Goal: Task Accomplishment & Management: Manage account settings

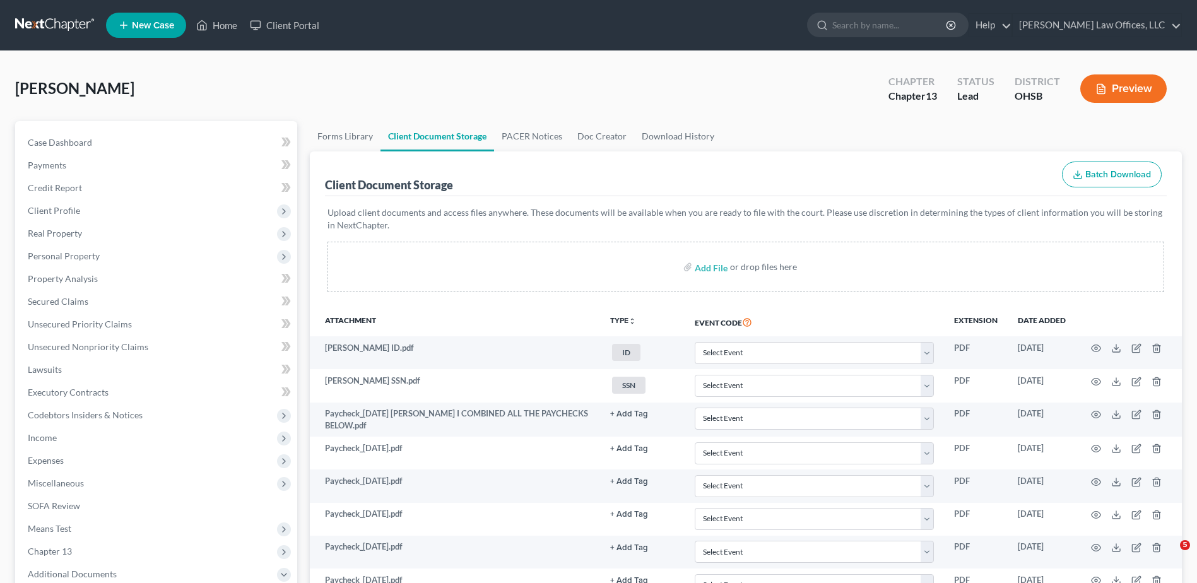
select select "7"
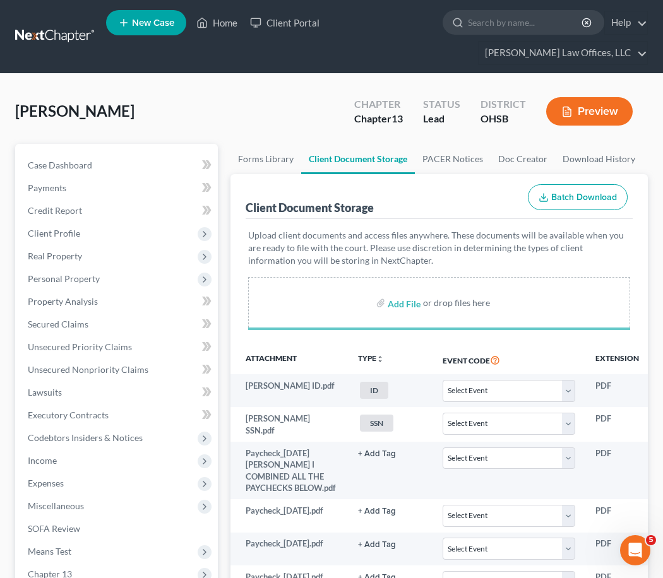
select select "7"
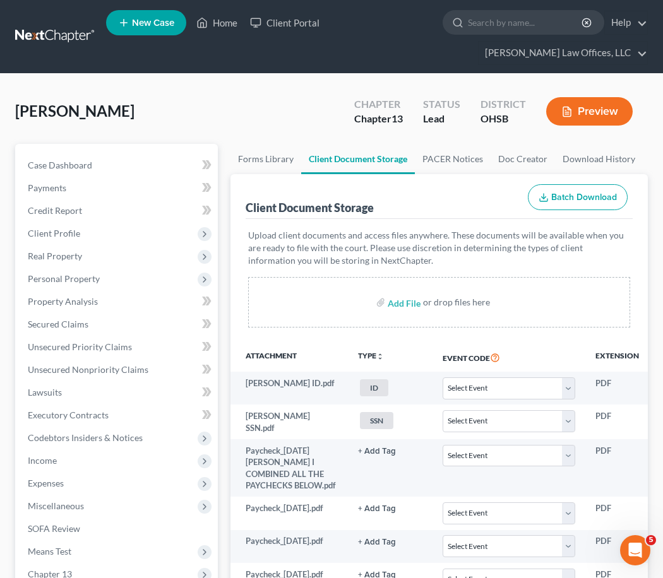
select select "7"
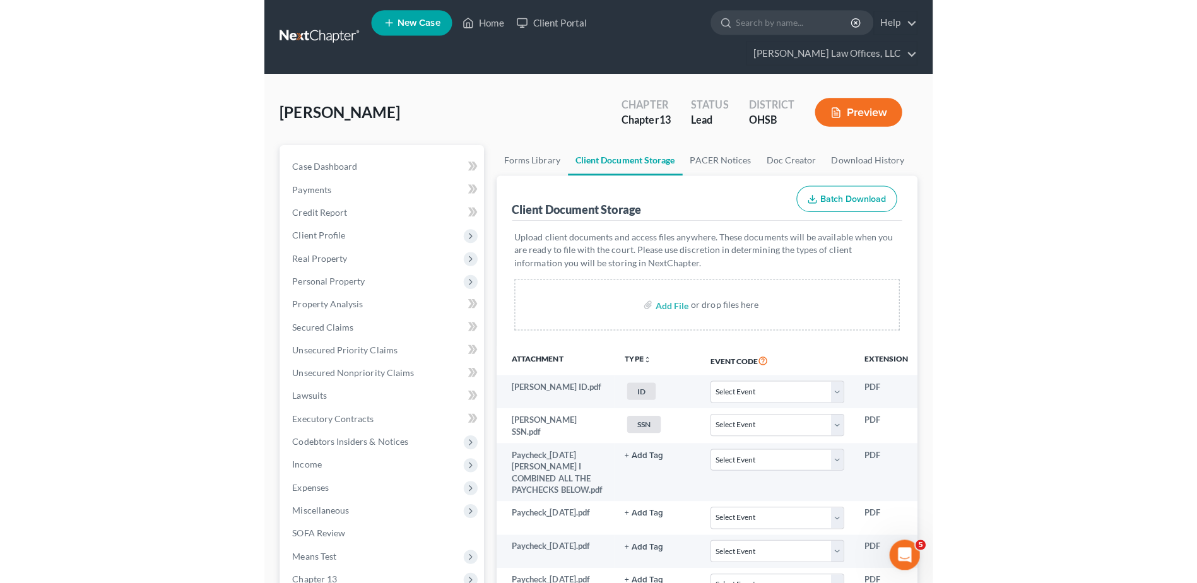
scroll to position [1304, 0]
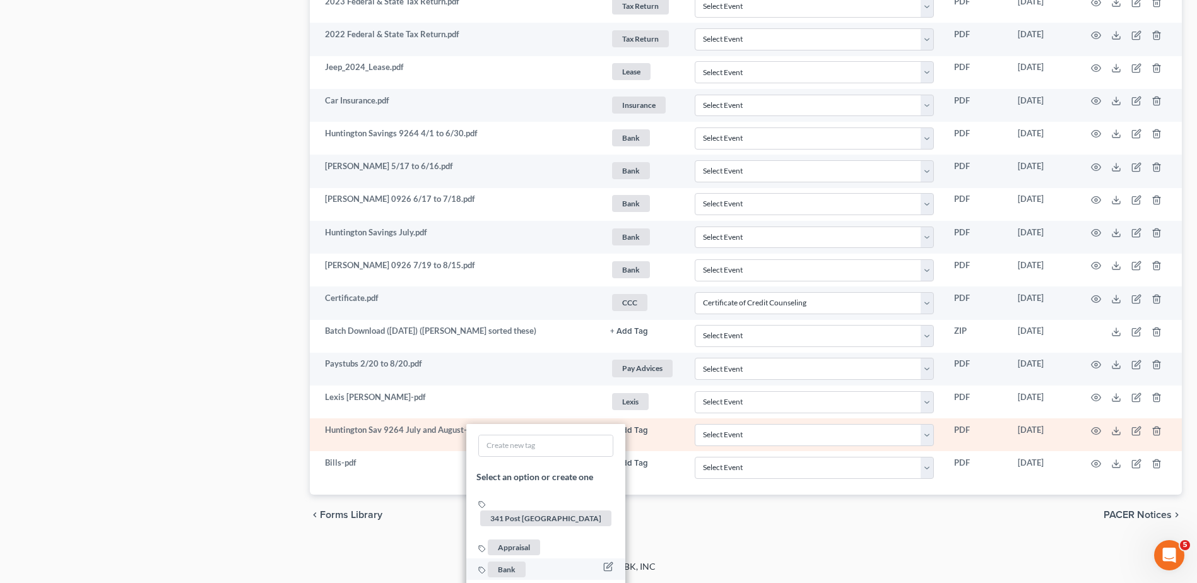
click at [512, 562] on span "Bank" at bounding box center [507, 570] width 38 height 16
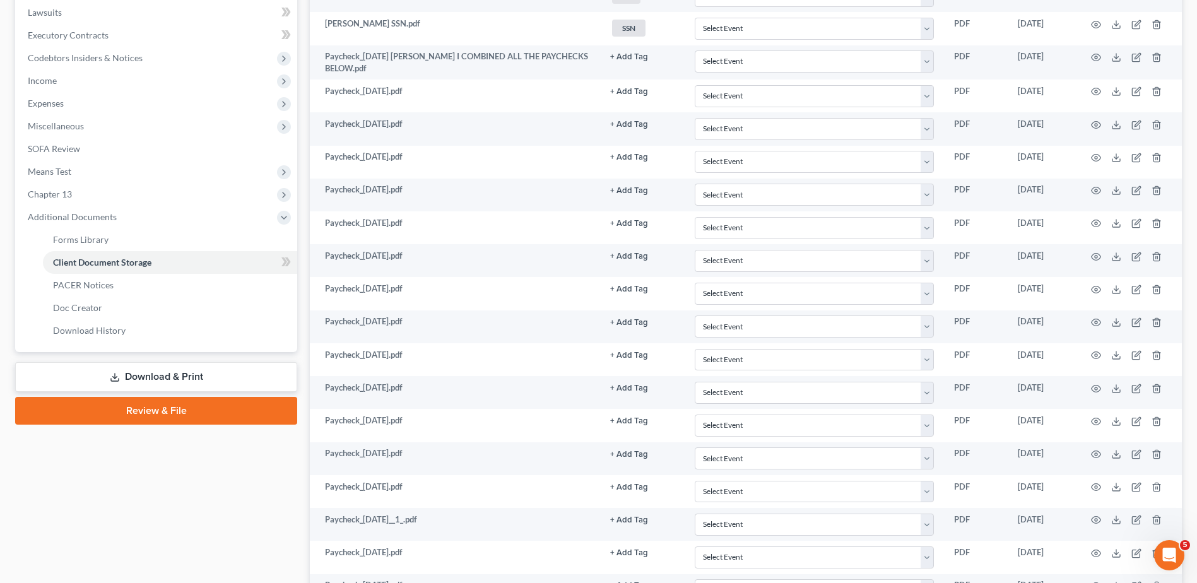
scroll to position [0, 0]
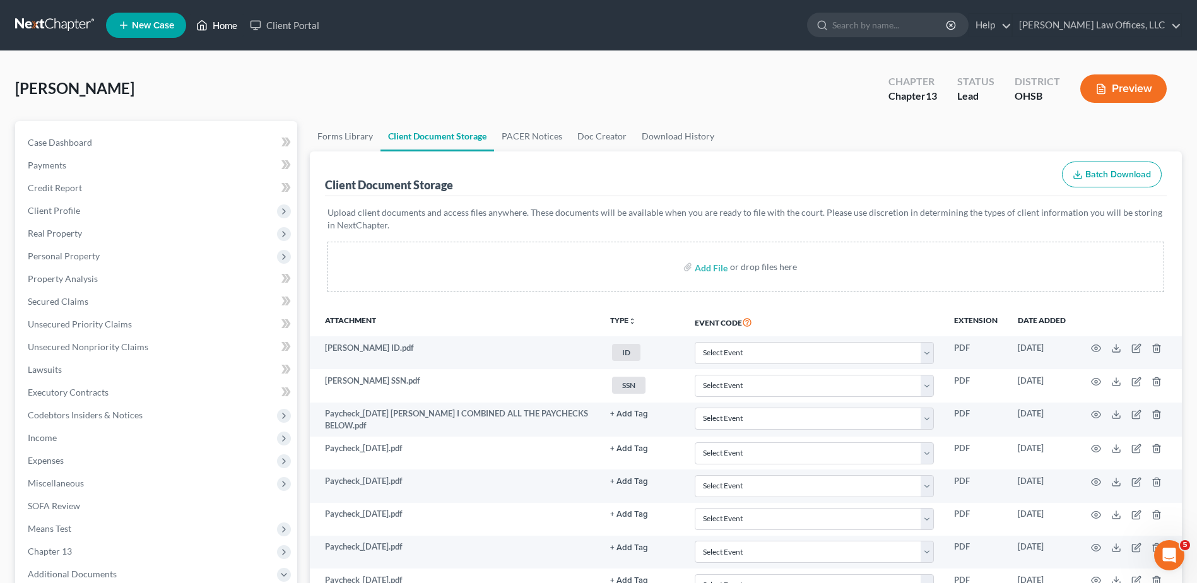
click at [233, 23] on link "Home" at bounding box center [217, 25] width 54 height 23
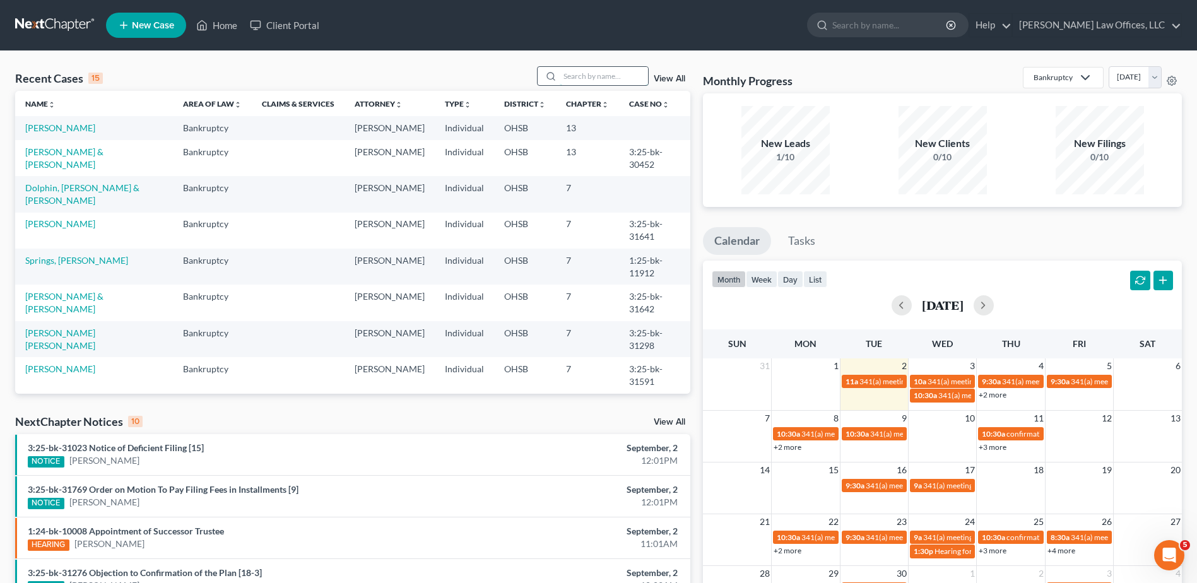
click at [569, 79] on input "search" at bounding box center [604, 76] width 88 height 18
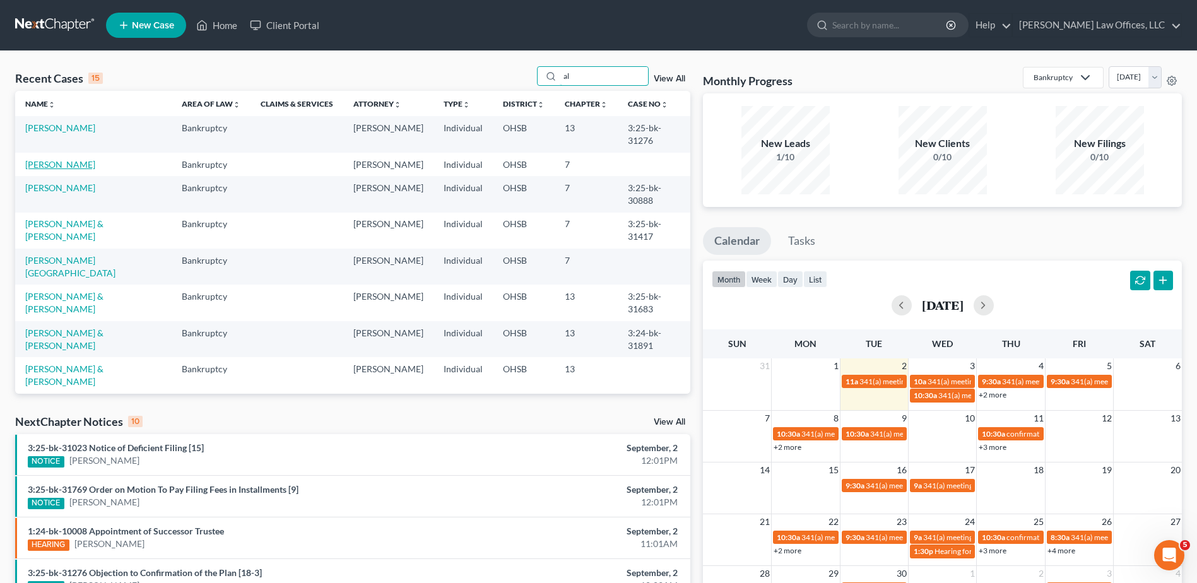
type input "al"
click at [30, 165] on link "[PERSON_NAME]" at bounding box center [60, 164] width 70 height 11
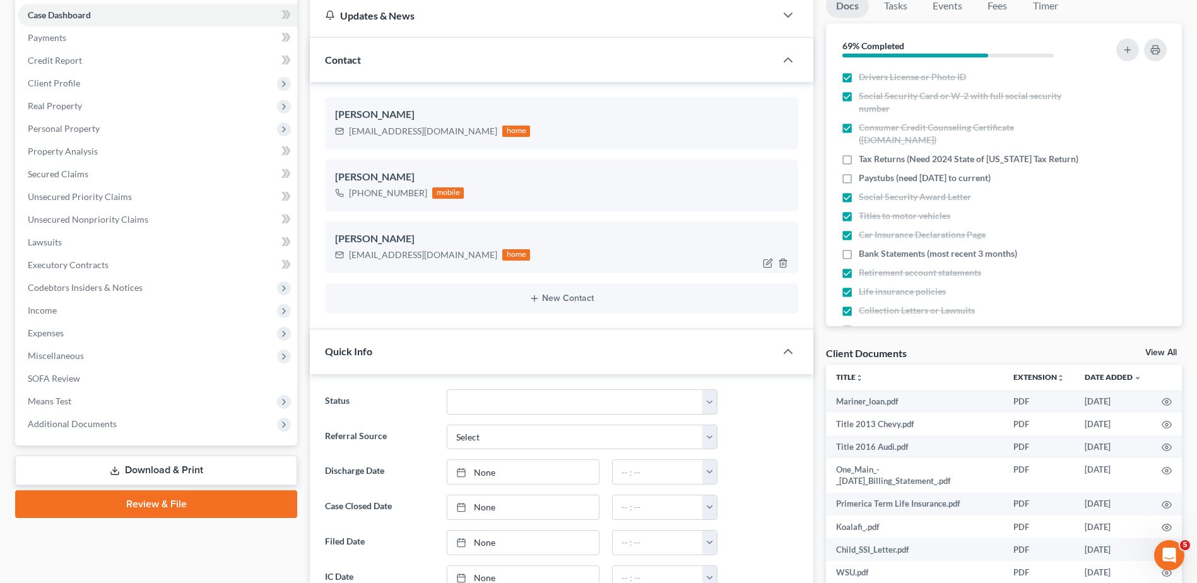
scroll to position [732, 0]
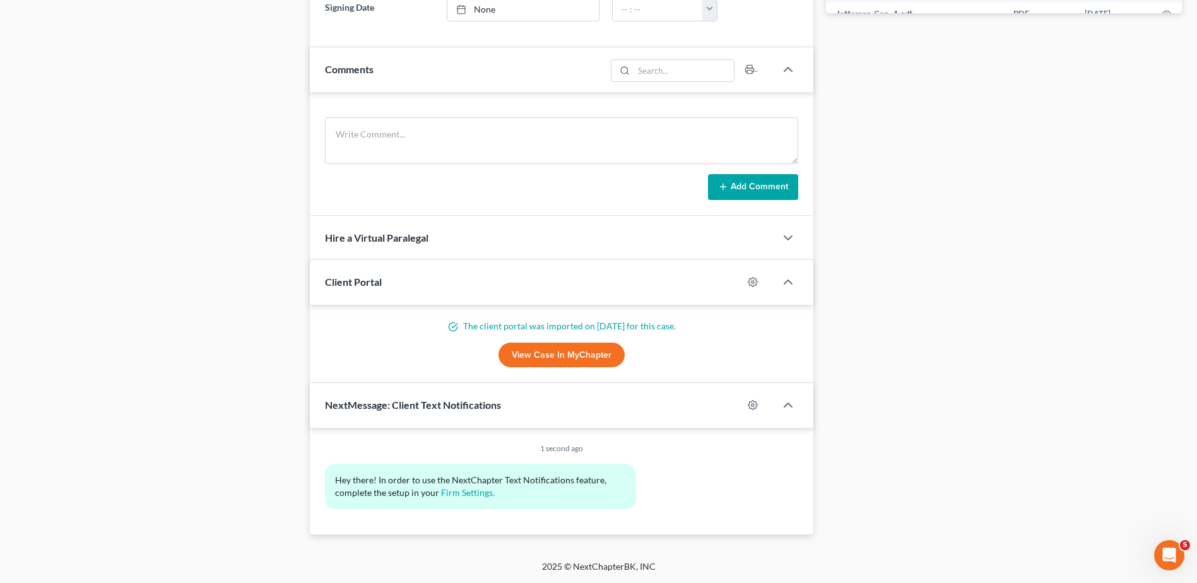
click at [564, 356] on link "View Case in MyChapter" at bounding box center [562, 355] width 126 height 25
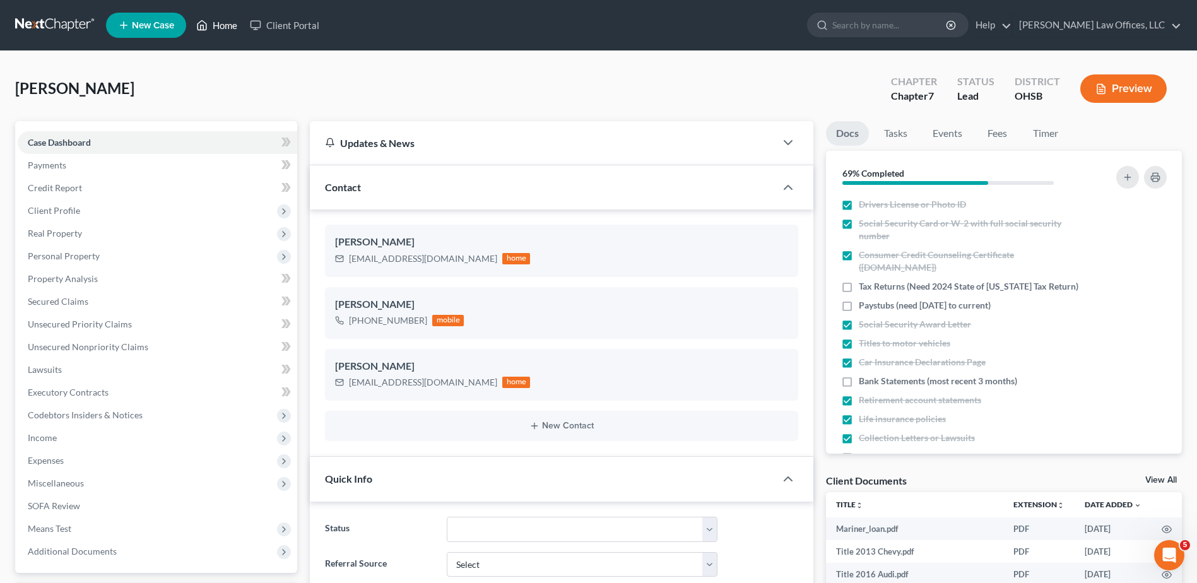
click at [225, 25] on link "Home" at bounding box center [217, 25] width 54 height 23
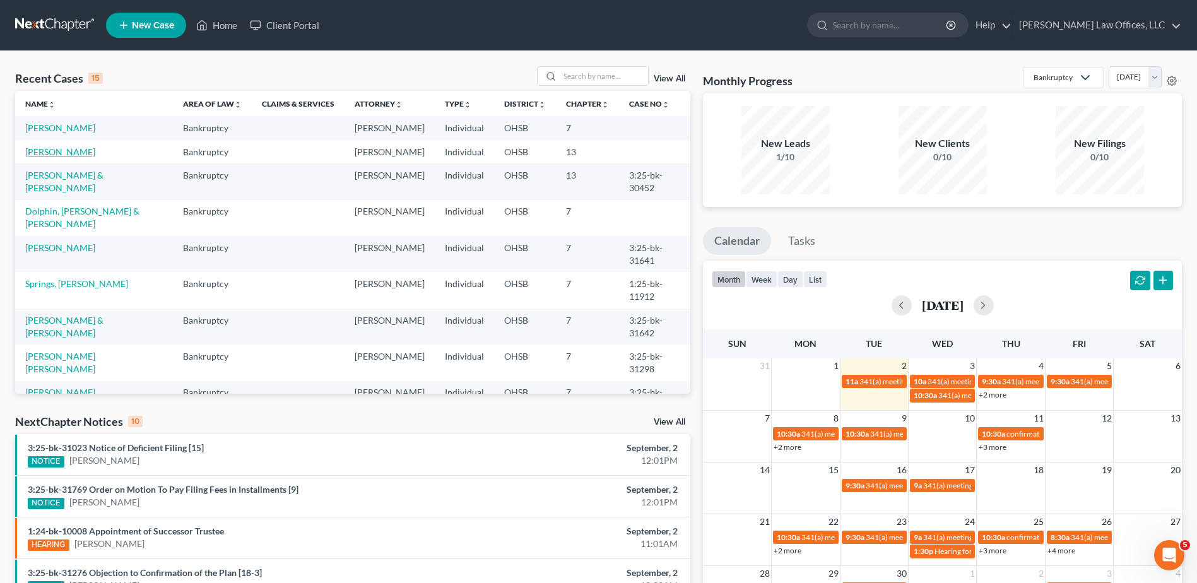
click at [52, 157] on link "[PERSON_NAME]" at bounding box center [60, 151] width 70 height 11
select select "4"
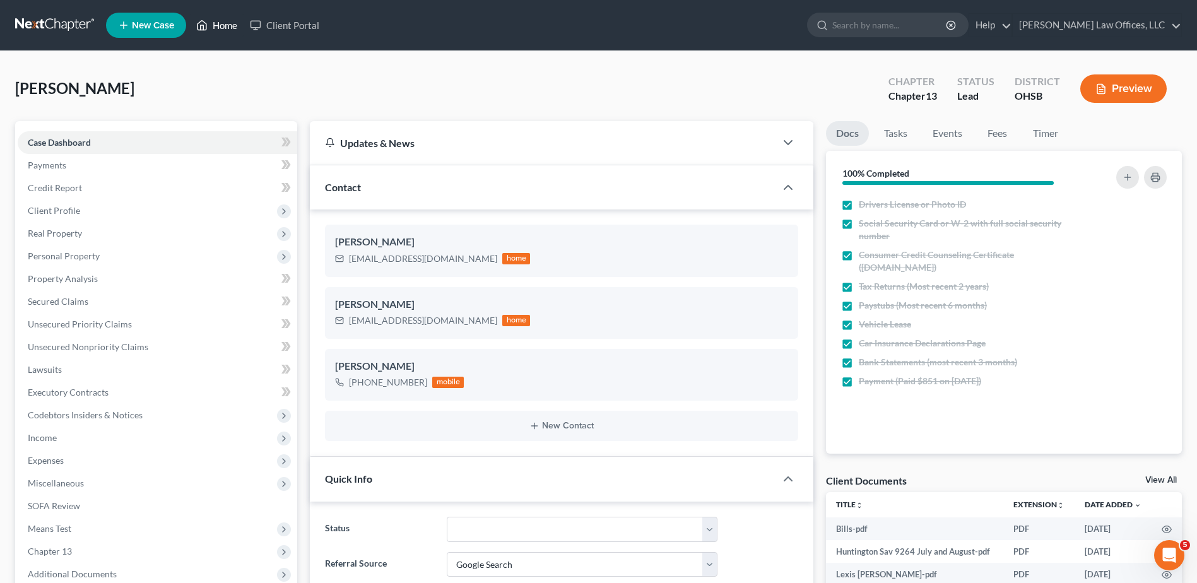
click at [222, 27] on link "Home" at bounding box center [217, 25] width 54 height 23
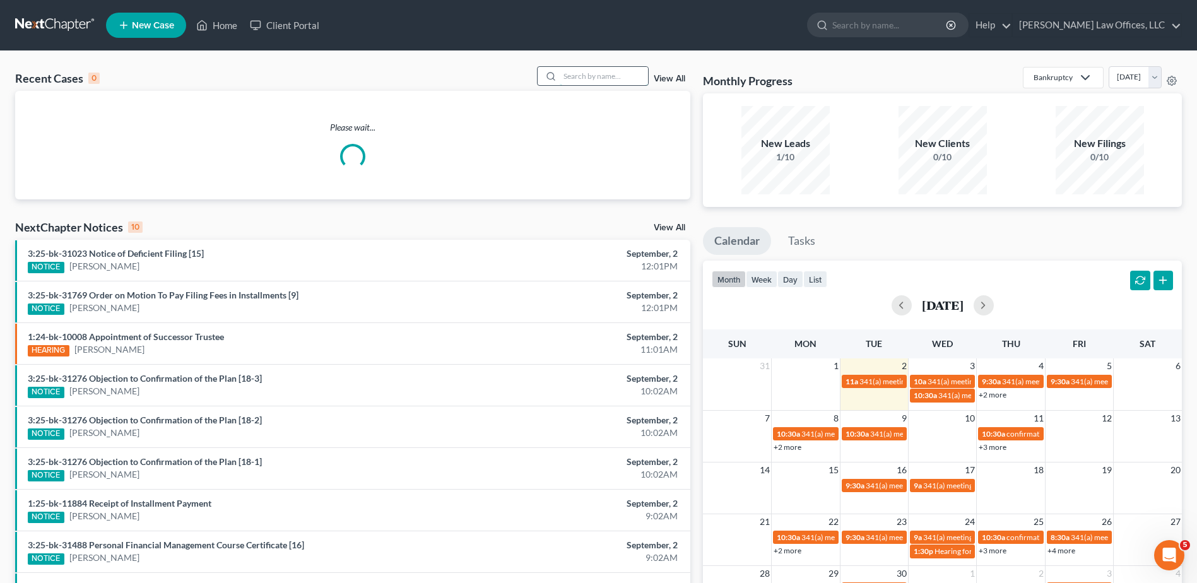
click at [608, 73] on input "search" at bounding box center [604, 76] width 88 height 18
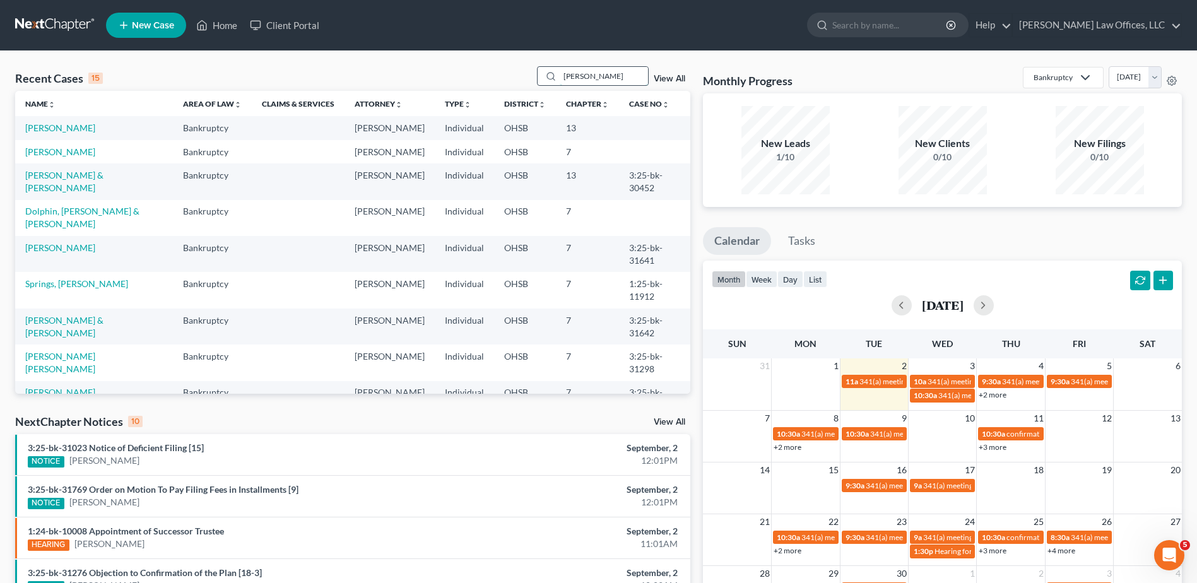
type input "[PERSON_NAME]"
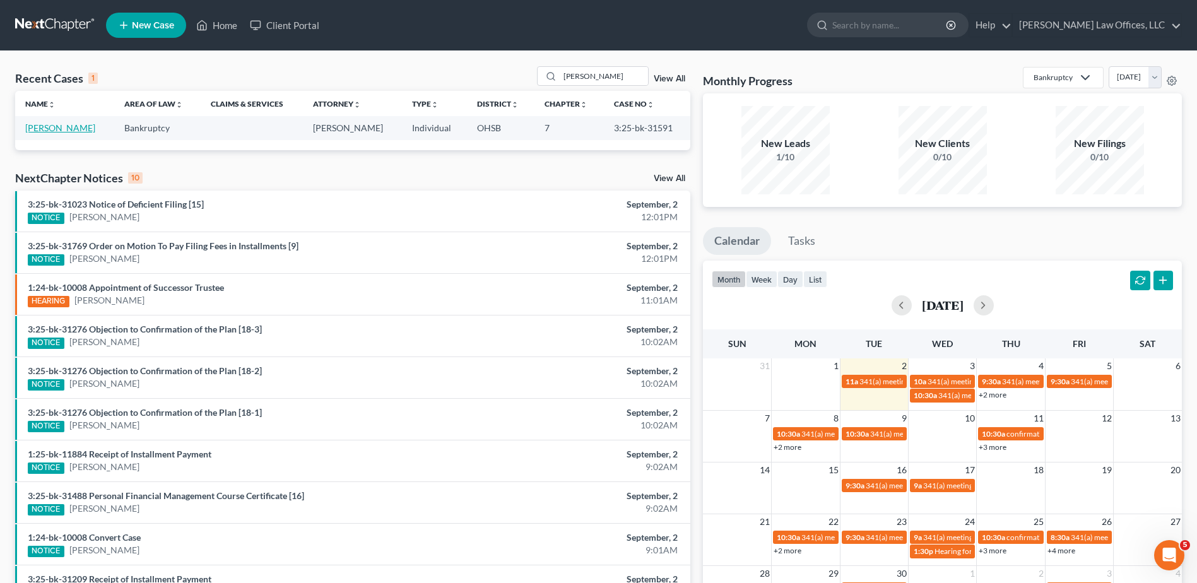
click at [37, 126] on link "[PERSON_NAME]" at bounding box center [60, 127] width 70 height 11
select select "4"
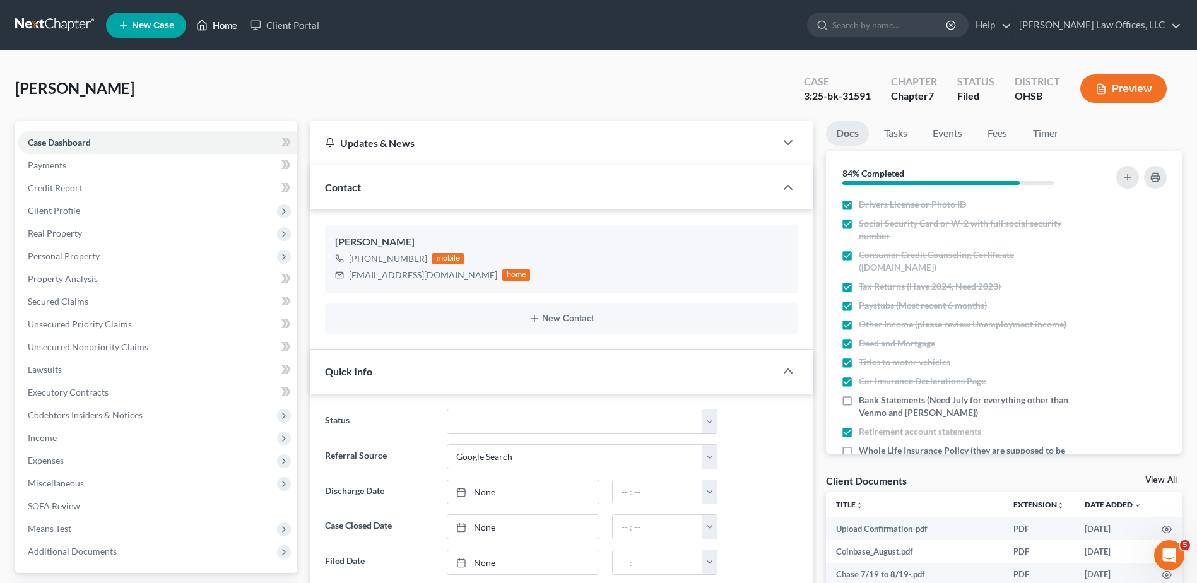
drag, startPoint x: 221, startPoint y: 26, endPoint x: 471, endPoint y: 163, distance: 285.6
click at [221, 26] on link "Home" at bounding box center [217, 25] width 54 height 23
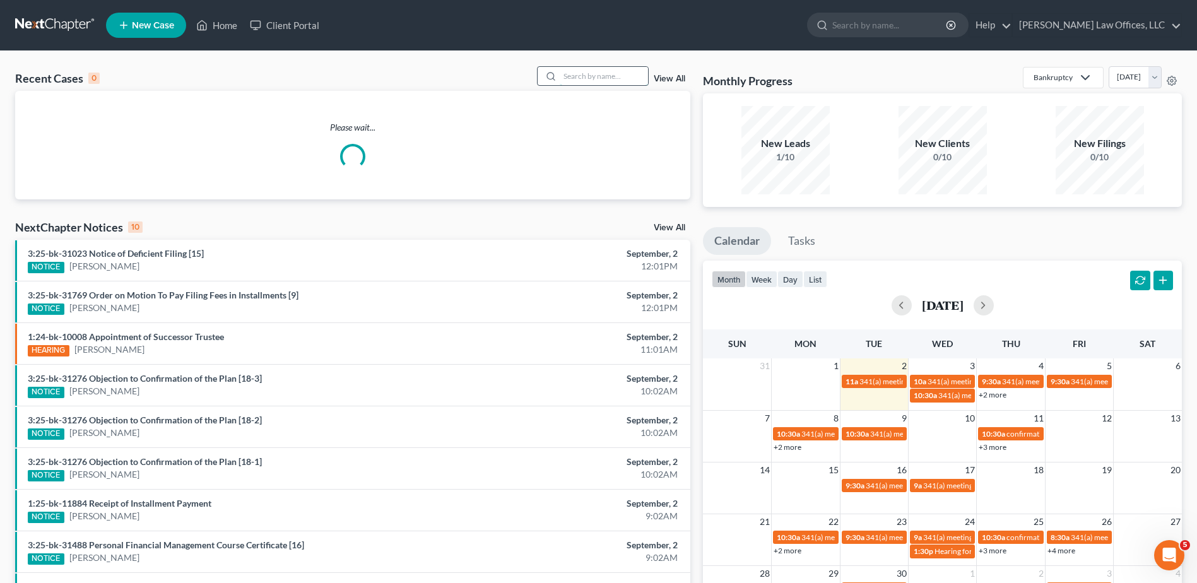
click at [585, 75] on input "search" at bounding box center [604, 76] width 88 height 18
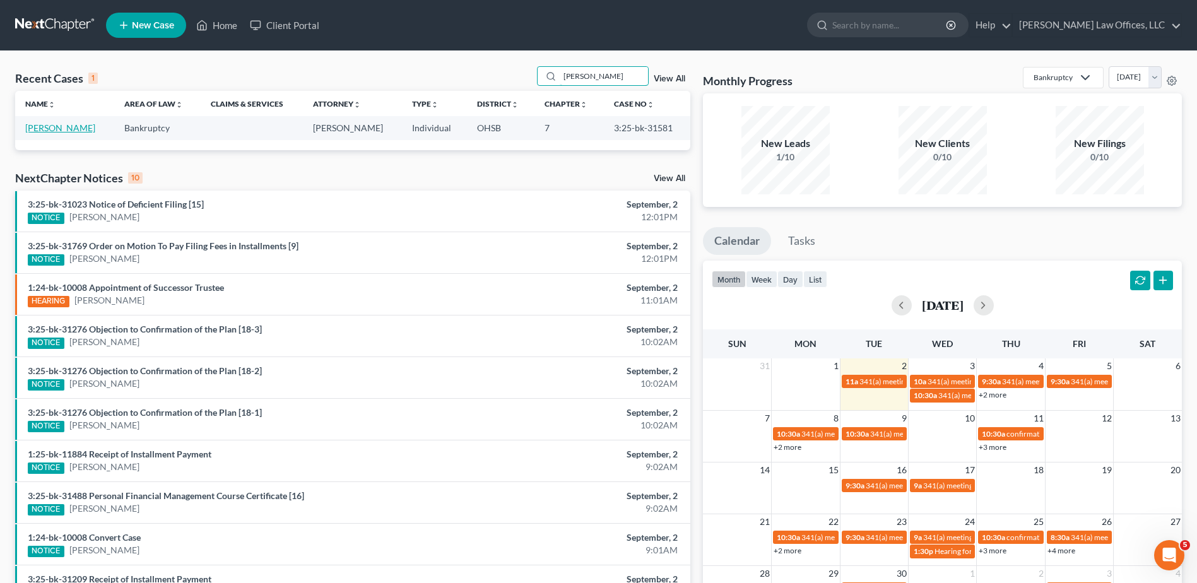
type input "[PERSON_NAME]"
click at [44, 125] on link "[PERSON_NAME]" at bounding box center [60, 127] width 70 height 11
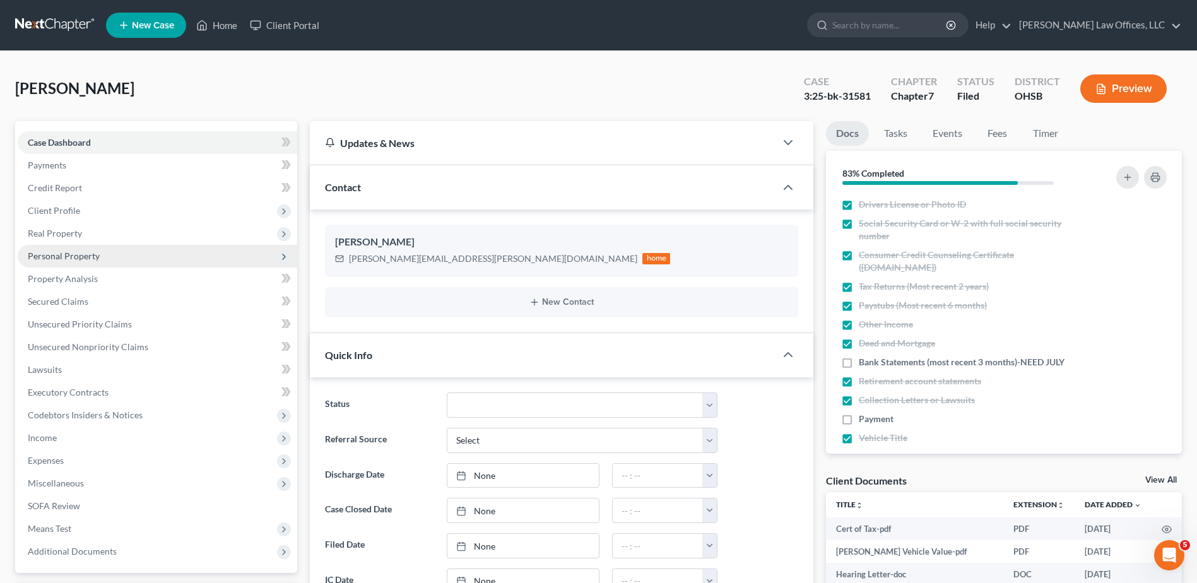
click at [53, 254] on span "Personal Property" at bounding box center [64, 256] width 72 height 11
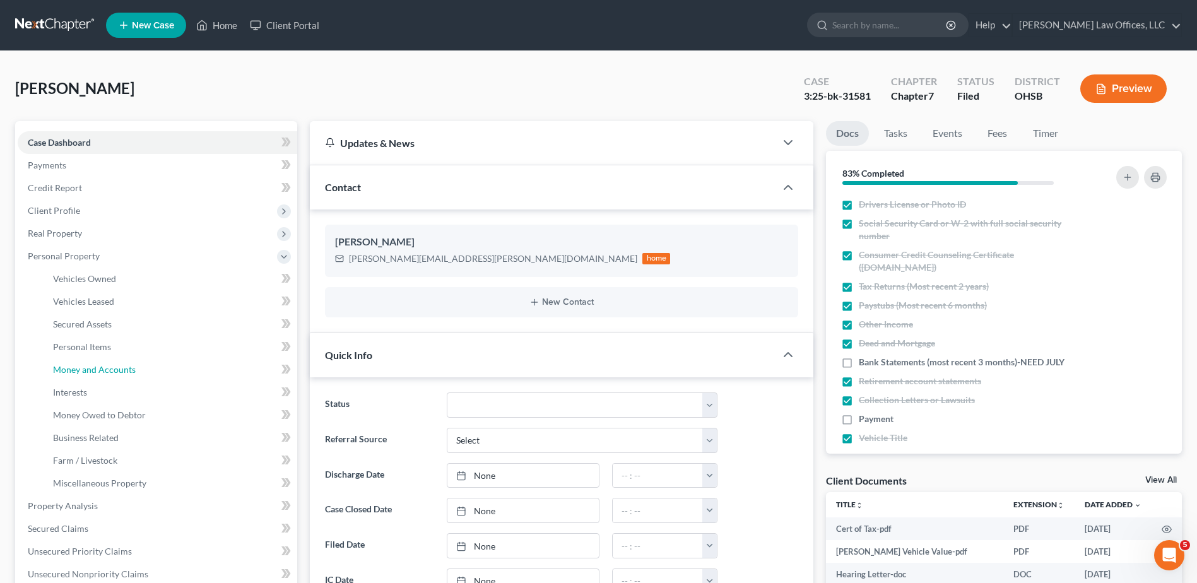
click at [73, 372] on span "Money and Accounts" at bounding box center [94, 369] width 83 height 11
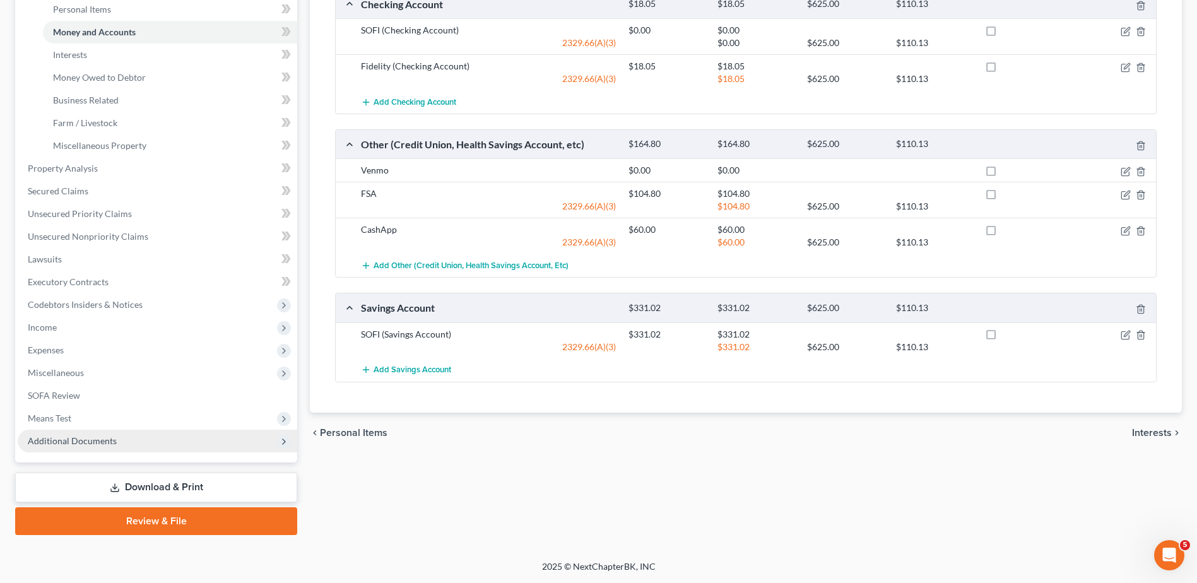
click at [94, 440] on span "Additional Documents" at bounding box center [72, 441] width 89 height 11
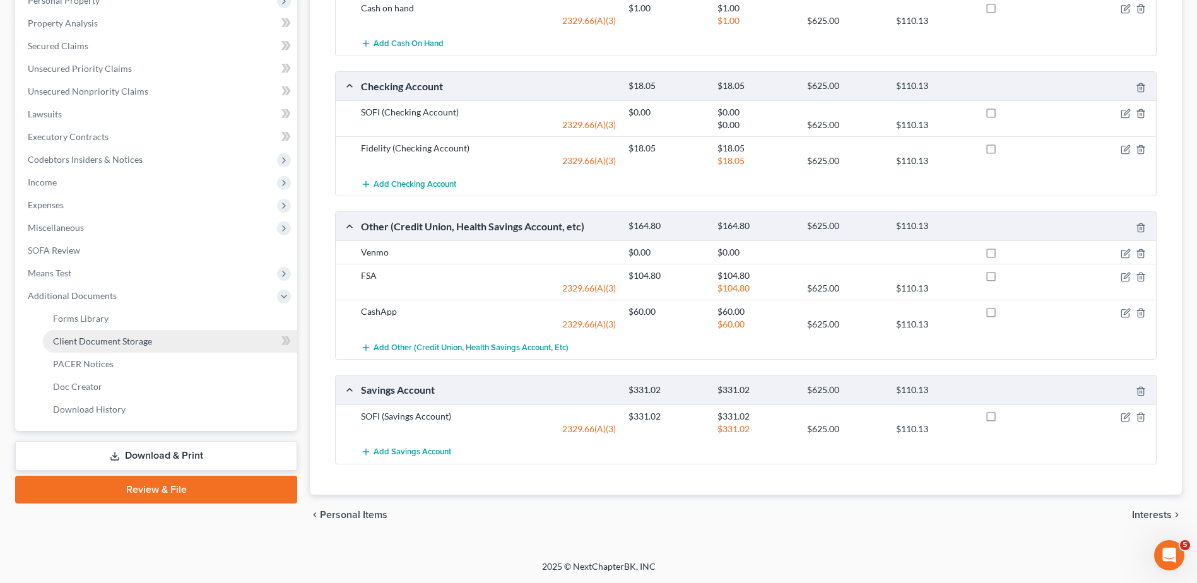
click at [119, 343] on span "Client Document Storage" at bounding box center [102, 341] width 99 height 11
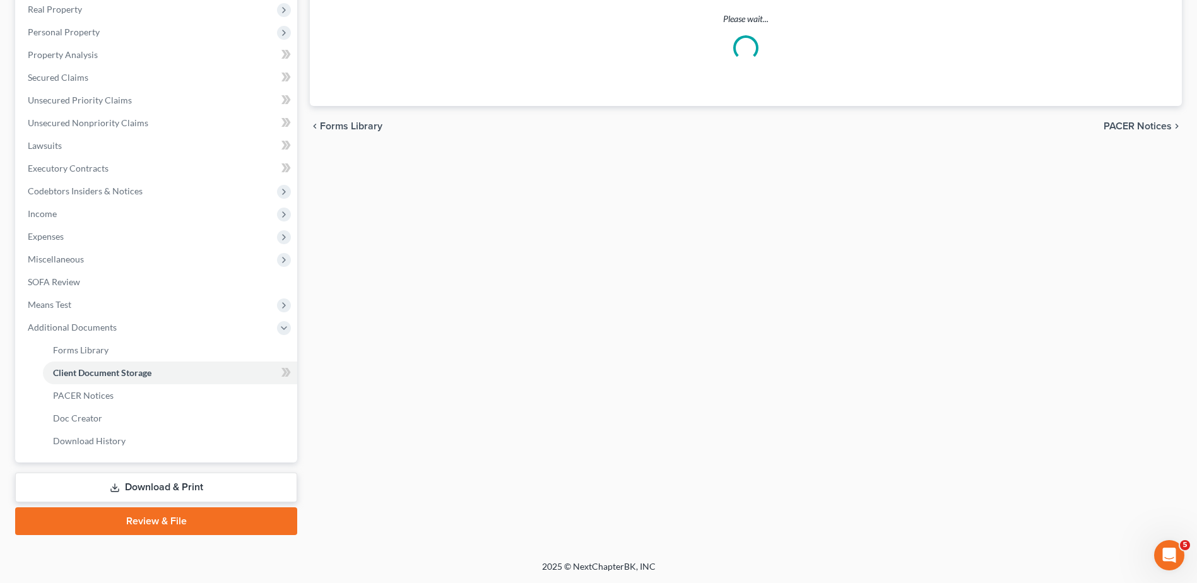
scroll to position [177, 0]
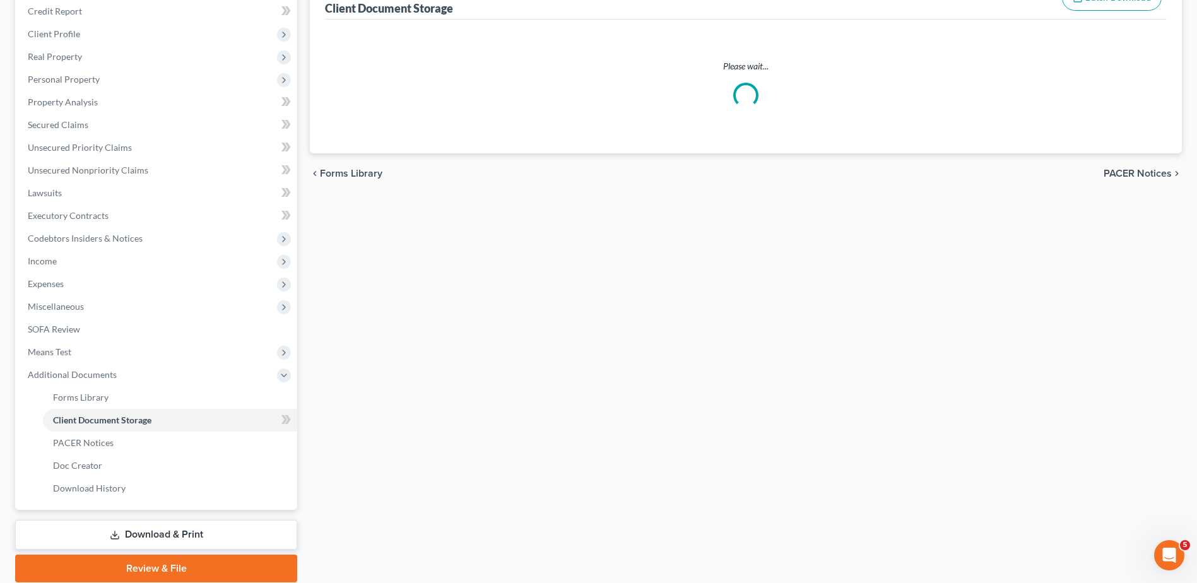
select select "7"
select select "37"
select select "52"
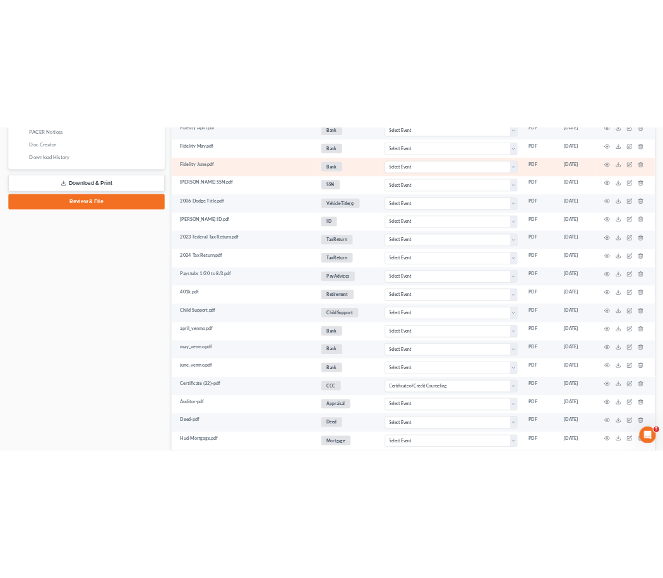
scroll to position [0, 0]
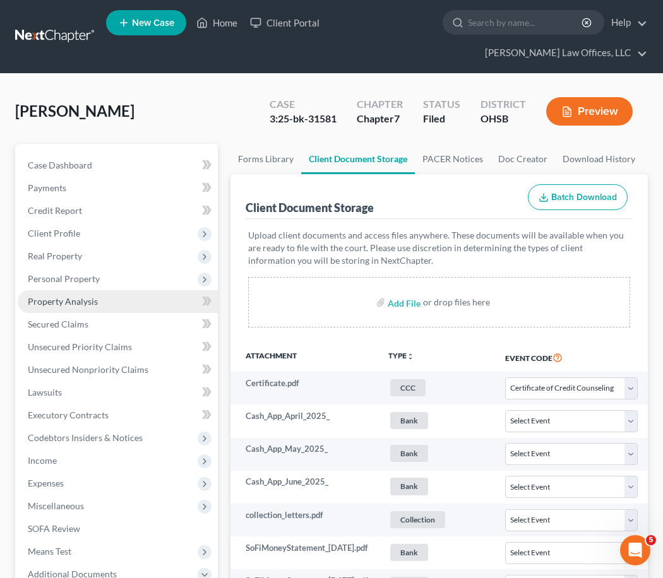
select select "7"
select select "37"
select select "52"
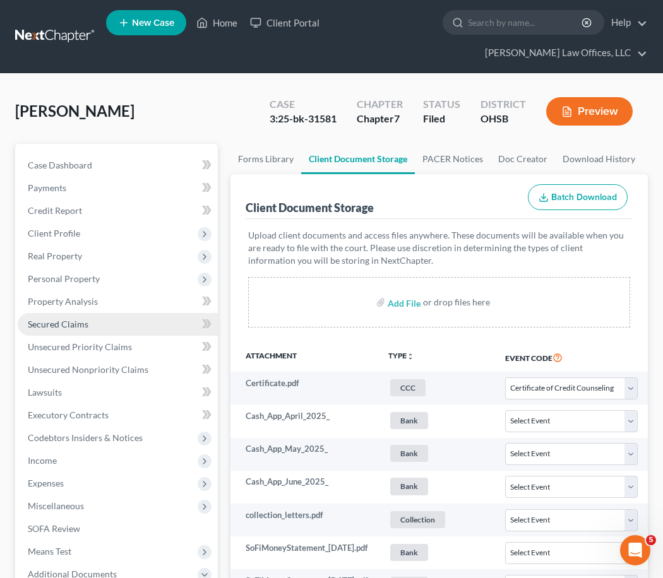
select select "7"
select select "37"
select select "52"
select select "7"
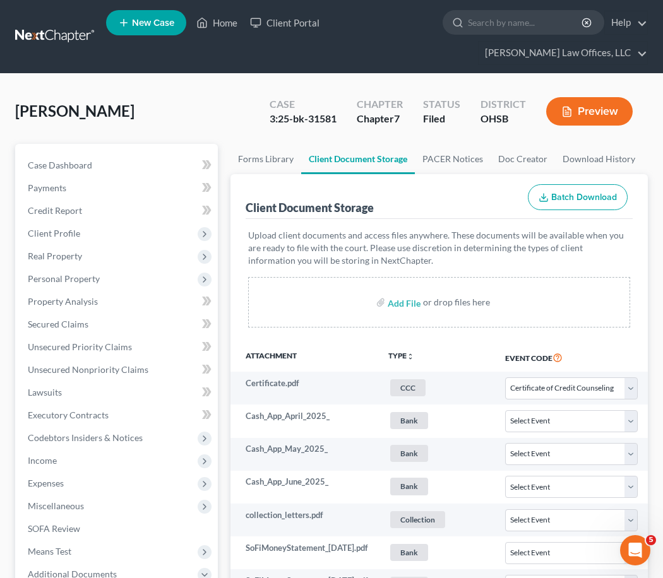
select select "7"
select select "37"
select select "52"
select select "7"
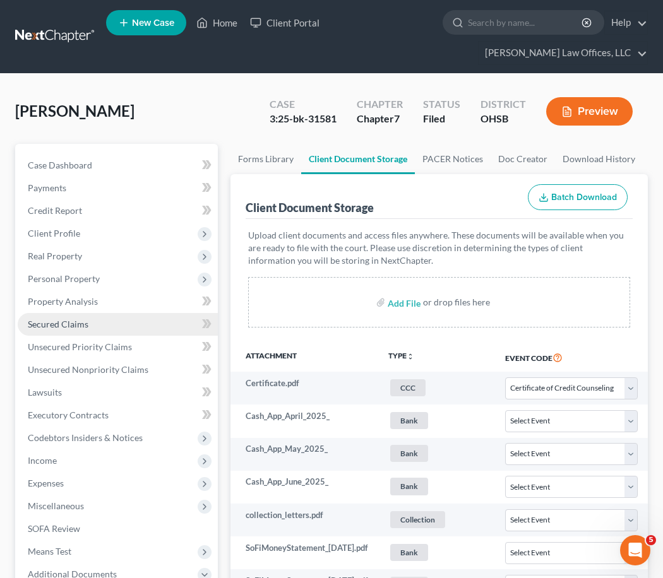
select select "37"
select select "52"
select select "7"
select select "37"
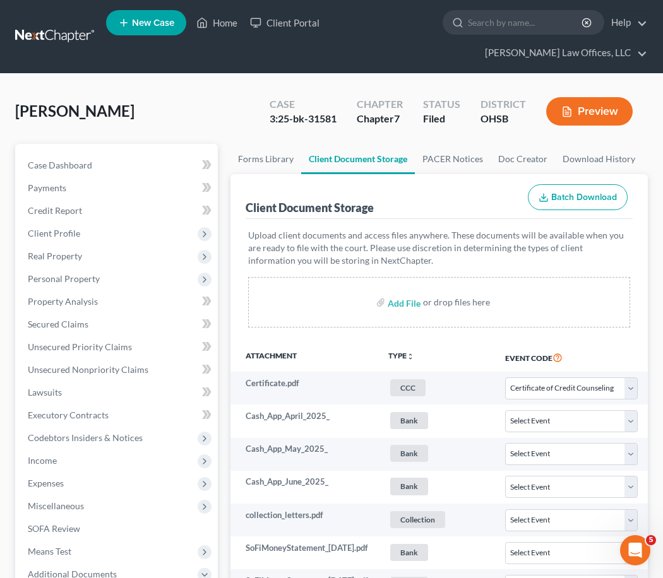
select select "52"
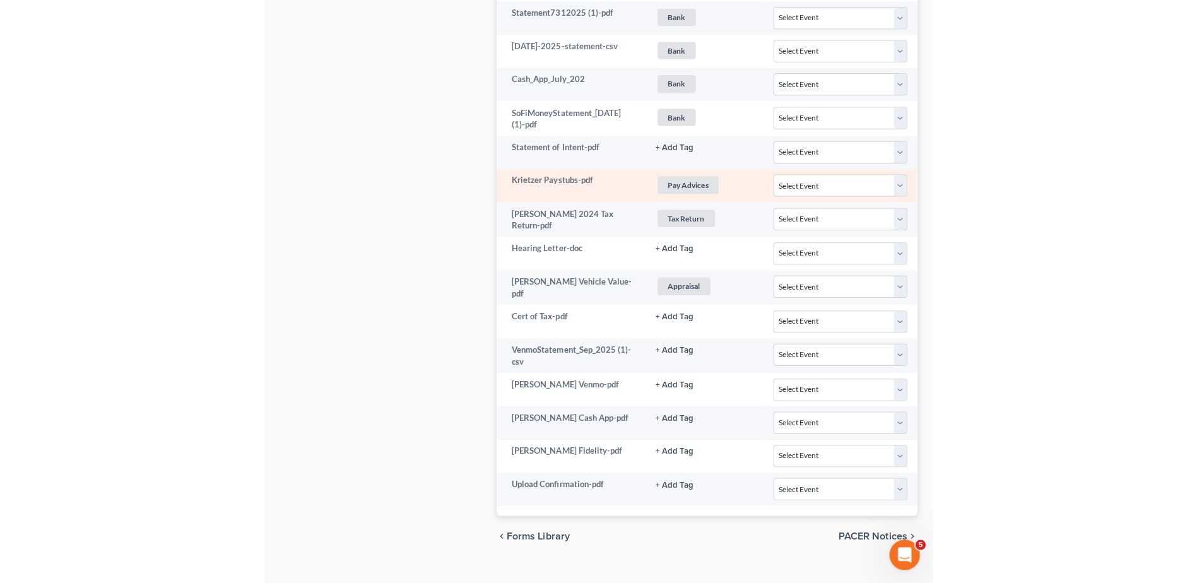
scroll to position [1533, 0]
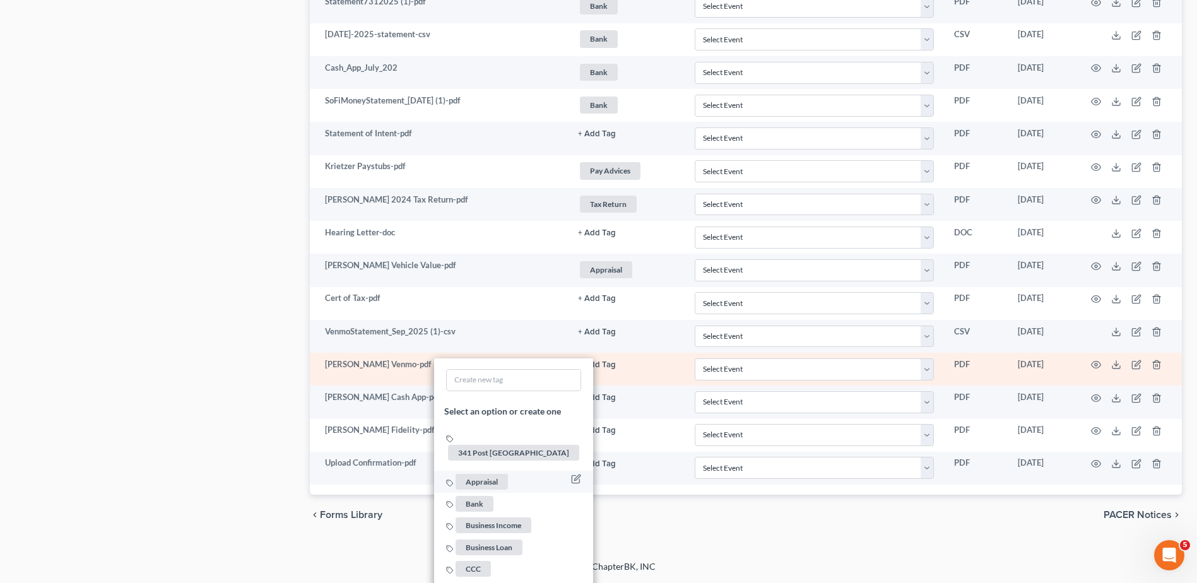
click at [473, 495] on span "Bank" at bounding box center [475, 503] width 38 height 16
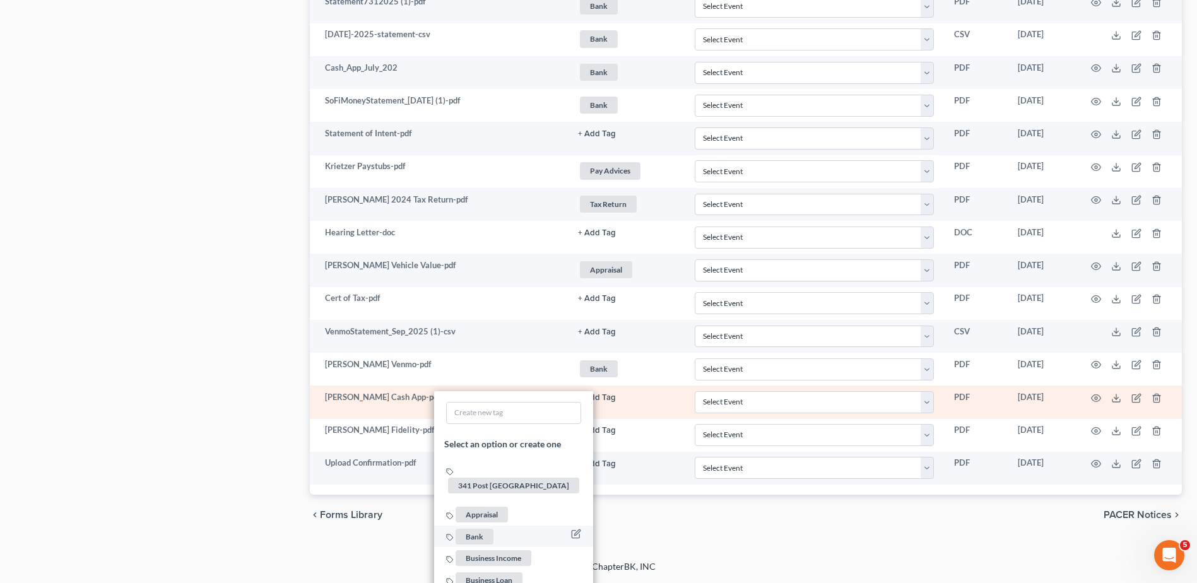
click at [475, 529] on span "Bank" at bounding box center [475, 537] width 38 height 16
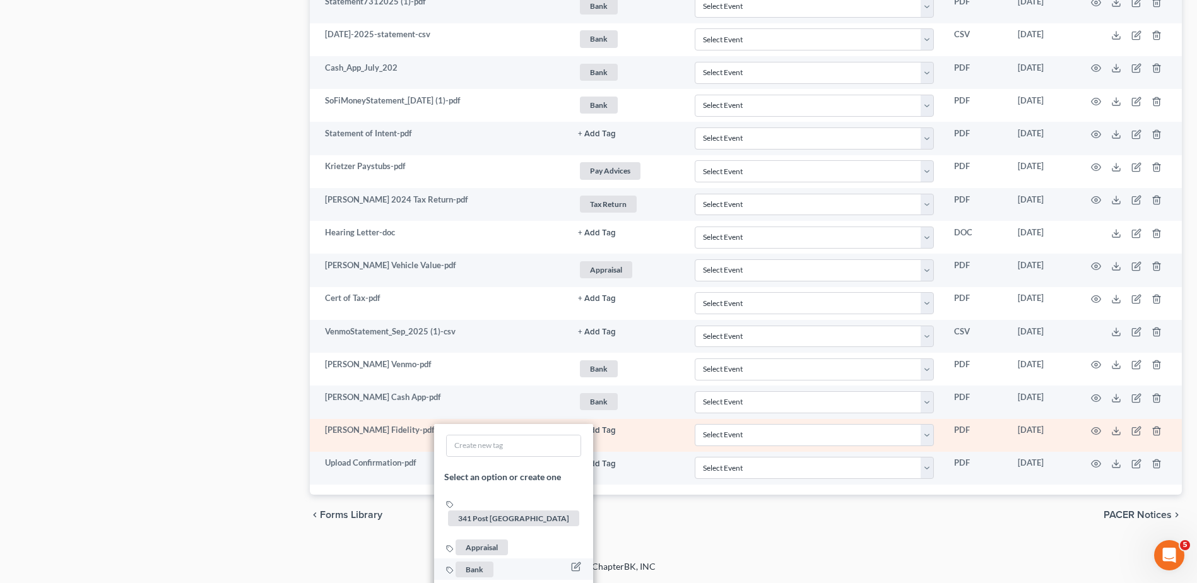
click at [484, 562] on span "Bank" at bounding box center [475, 570] width 38 height 16
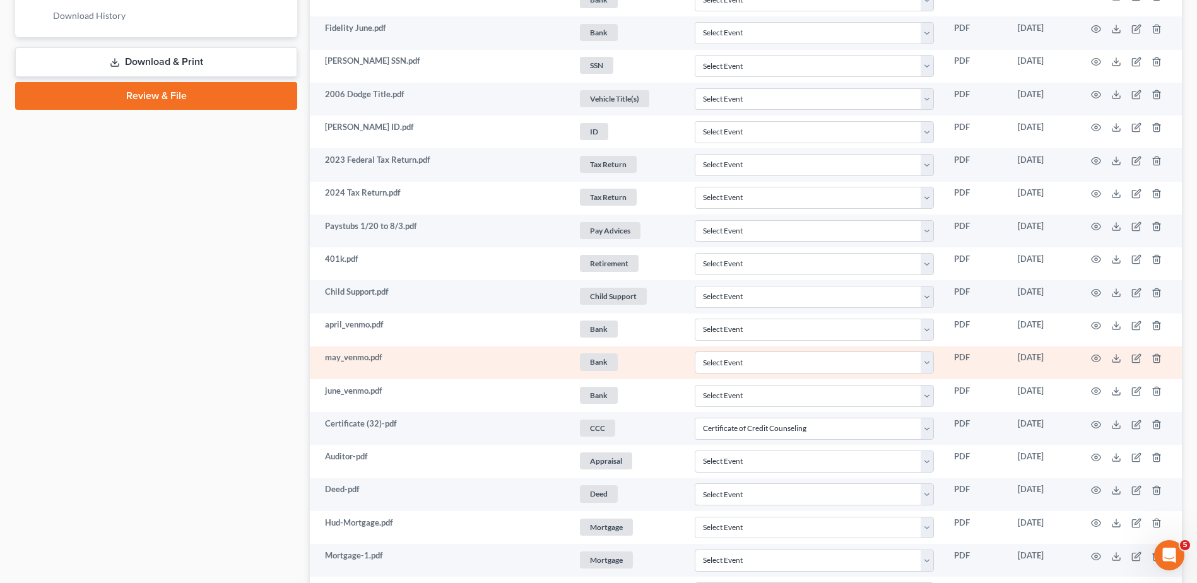
scroll to position [0, 0]
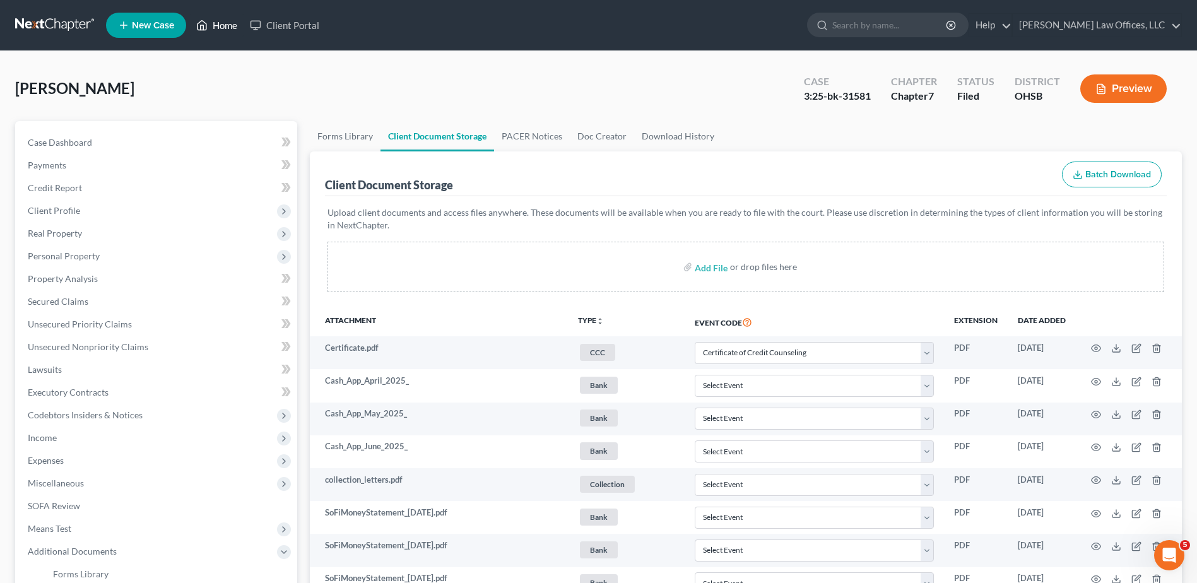
click at [220, 24] on link "Home" at bounding box center [217, 25] width 54 height 23
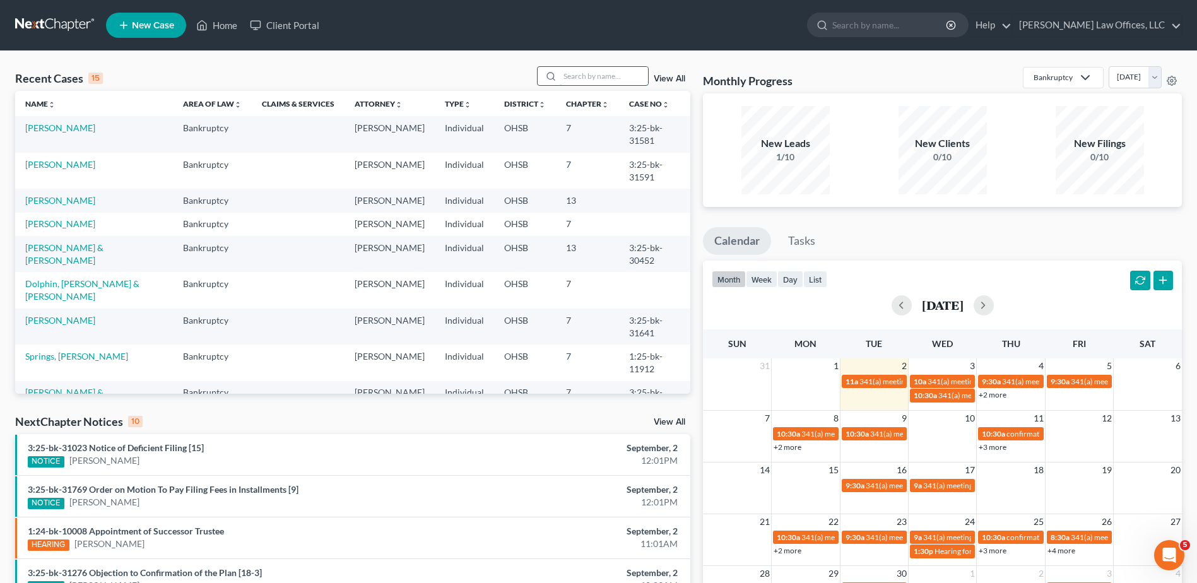
click at [612, 78] on input "search" at bounding box center [604, 76] width 88 height 18
type input "spell"
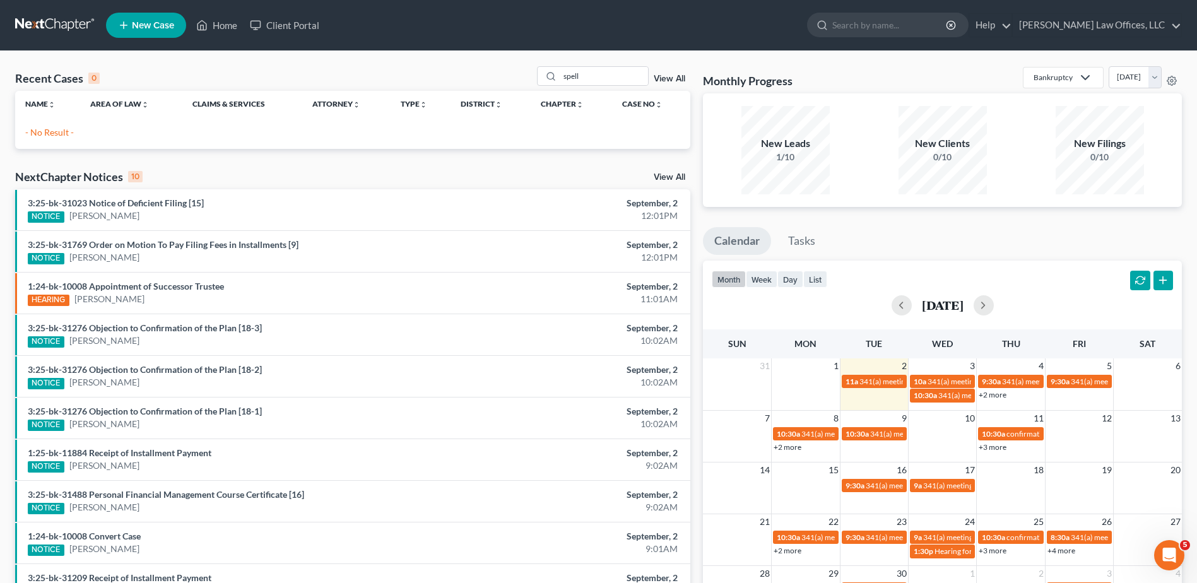
click at [671, 79] on link "View All" at bounding box center [670, 78] width 32 height 9
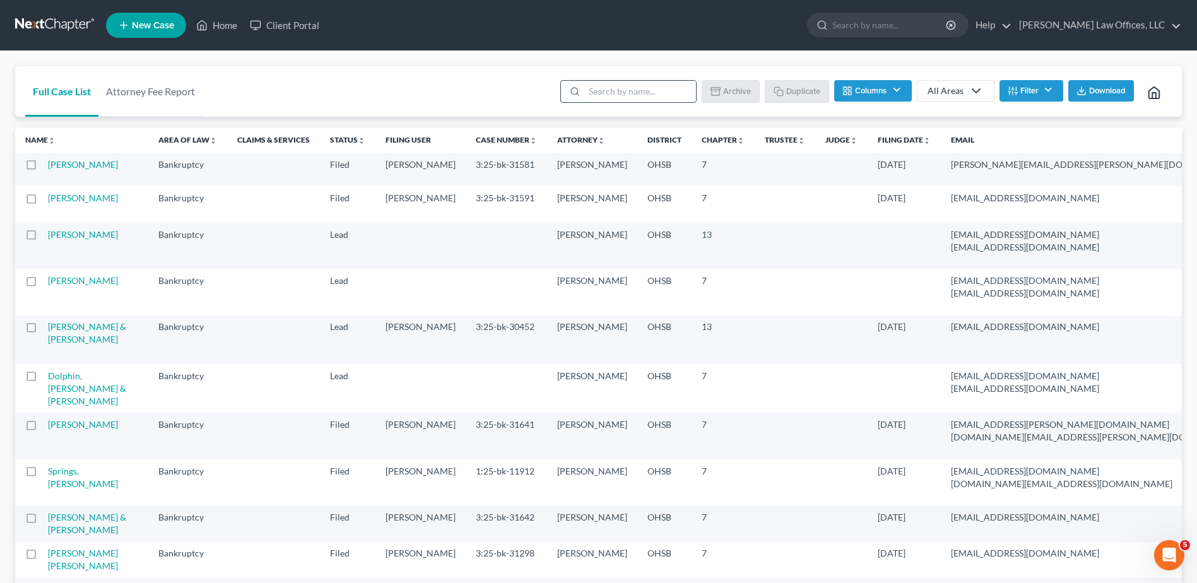
click at [620, 96] on input "search" at bounding box center [640, 91] width 112 height 21
type input "template"
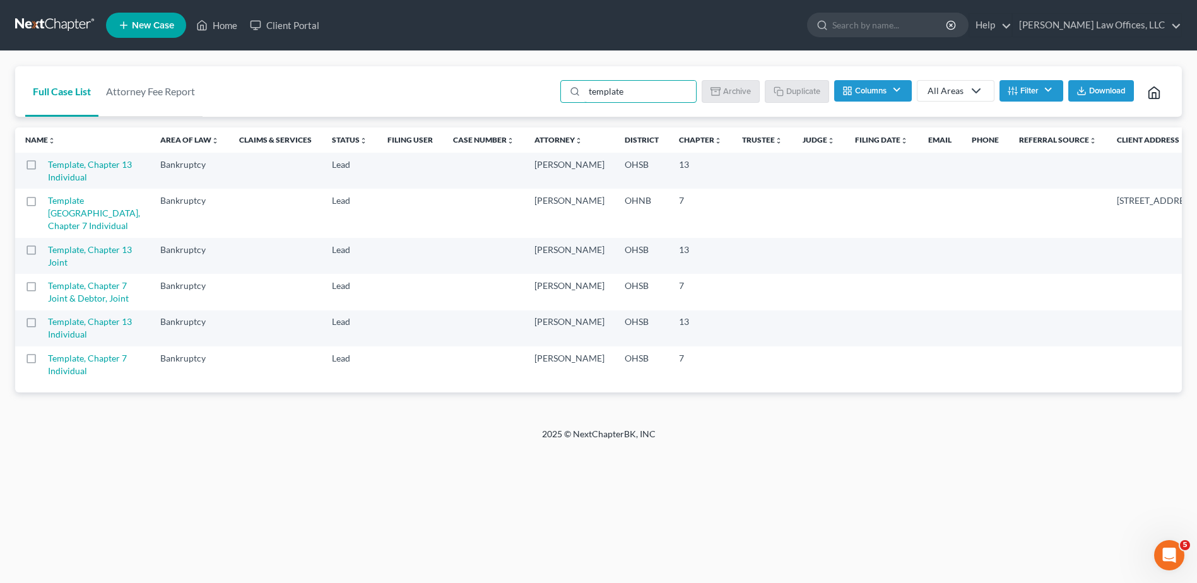
scroll to position [32, 0]
click at [43, 362] on label at bounding box center [43, 362] width 0 height 0
click at [48, 360] on input "checkbox" at bounding box center [52, 356] width 8 height 8
click at [798, 80] on button "Duplicate" at bounding box center [797, 90] width 63 height 21
checkbox input "false"
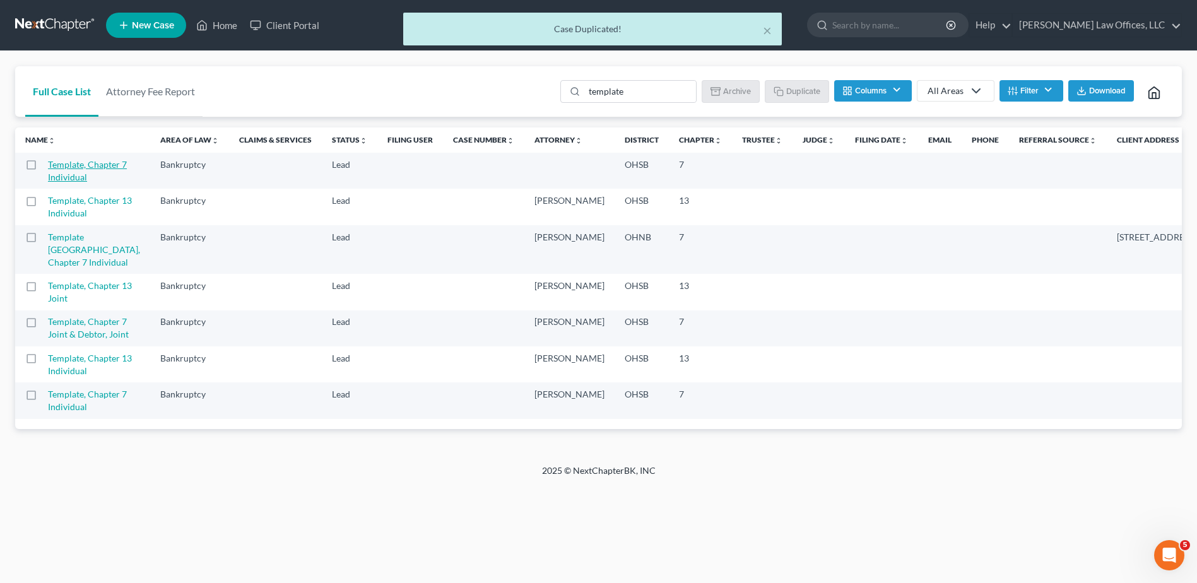
click at [64, 159] on link "Template, Chapter 7 Individual" at bounding box center [87, 170] width 79 height 23
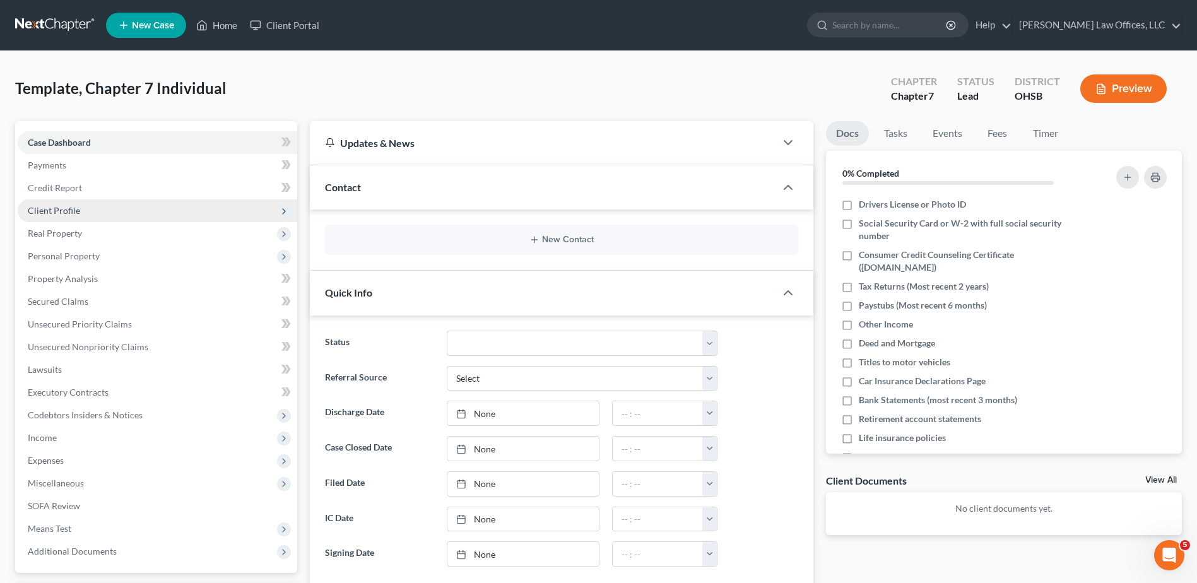
click at [71, 209] on span "Client Profile" at bounding box center [54, 210] width 52 height 11
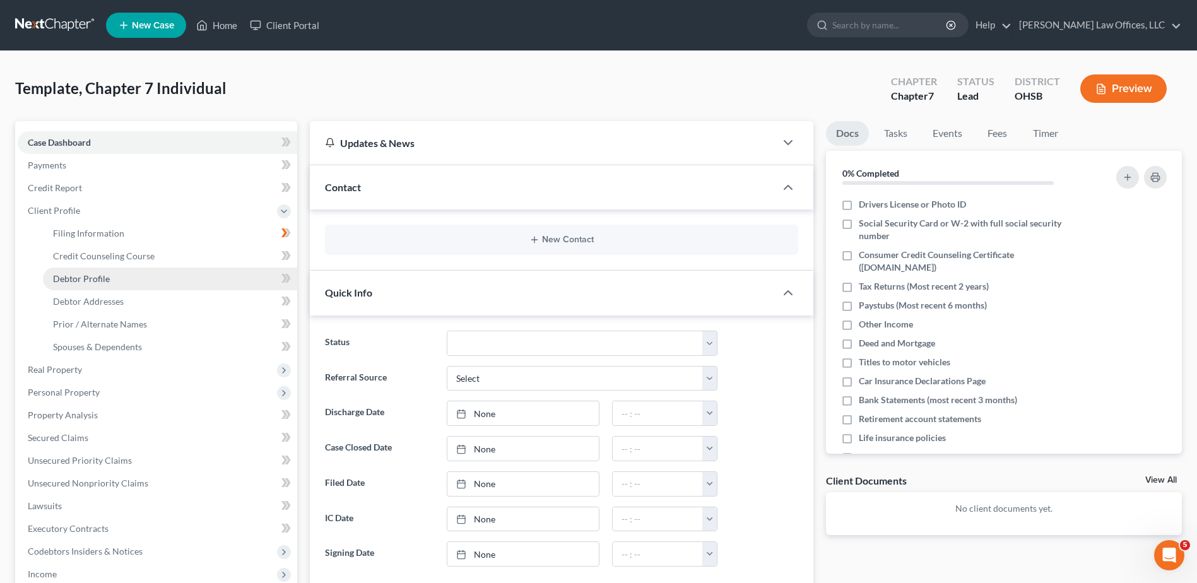
click at [72, 278] on span "Debtor Profile" at bounding box center [81, 278] width 57 height 11
select select "1"
select select "0"
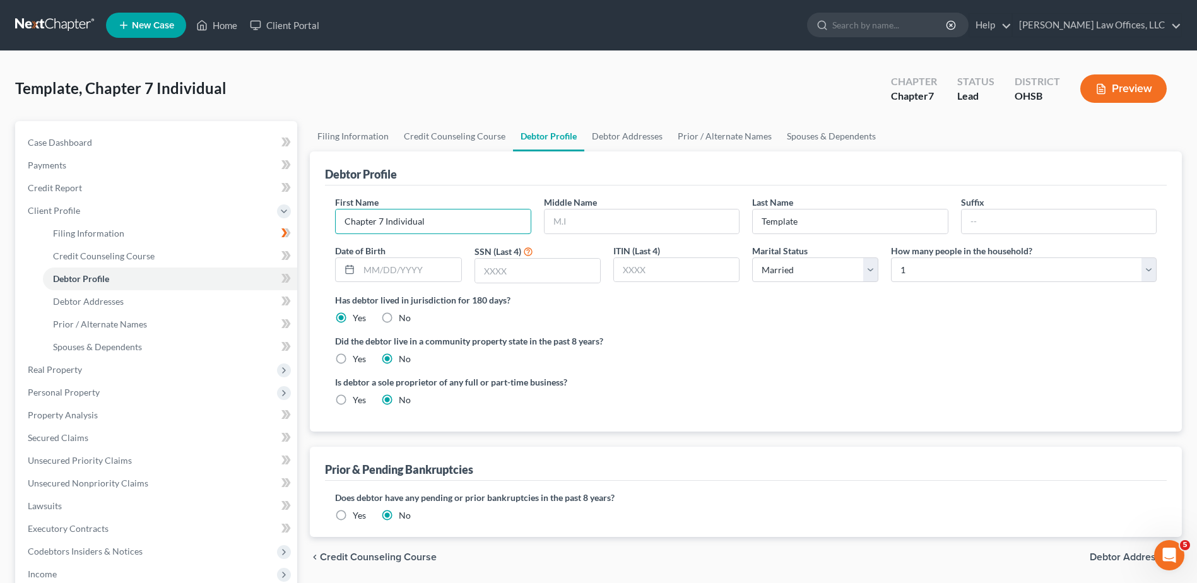
drag, startPoint x: 464, startPoint y: 218, endPoint x: 302, endPoint y: 220, distance: 161.6
click at [302, 220] on div "Petition Navigation Case Dashboard Payments Invoices Payments Payments Credit R…" at bounding box center [599, 451] width 1180 height 661
type input "[PERSON_NAME]"
type input "Spell"
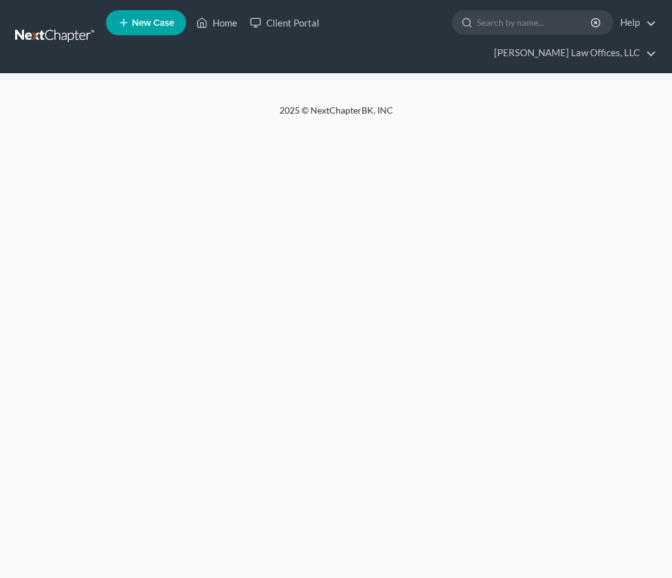
select select "1"
select select "0"
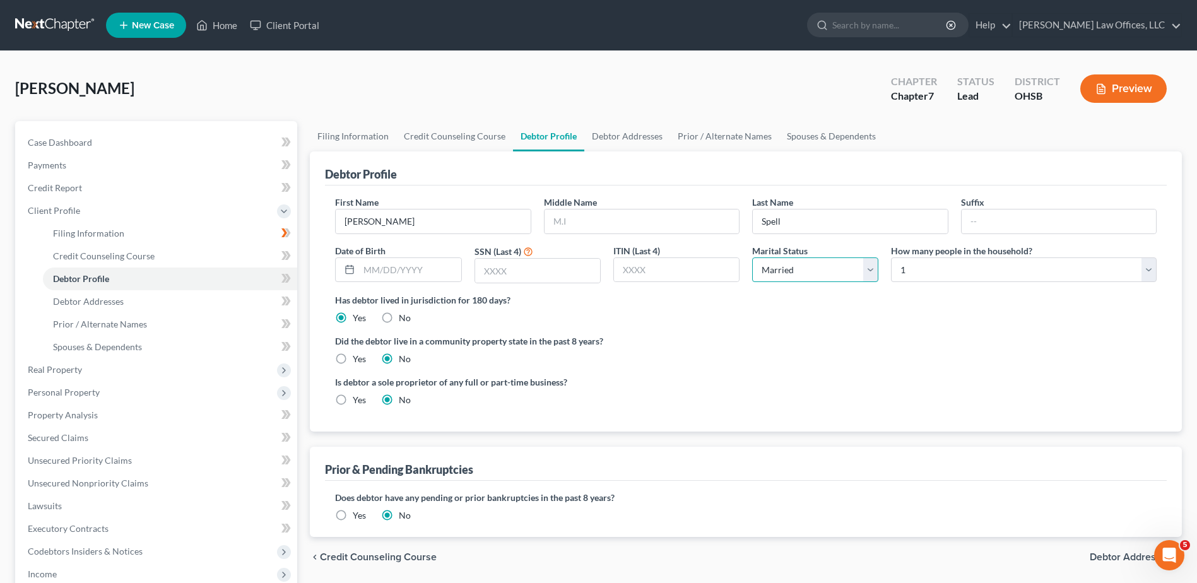
click at [672, 277] on select "Select Single Married Separated Divorced Widowed" at bounding box center [815, 270] width 126 height 25
select select "0"
click at [672, 258] on select "Select Single Married Separated Divorced Widowed" at bounding box center [815, 270] width 126 height 25
click at [672, 271] on select "Select 1 2 3 4 5 6 7 8 9 10 11 12 13 14 15 16 17 18 19 20" at bounding box center [1024, 270] width 266 height 25
select select "1"
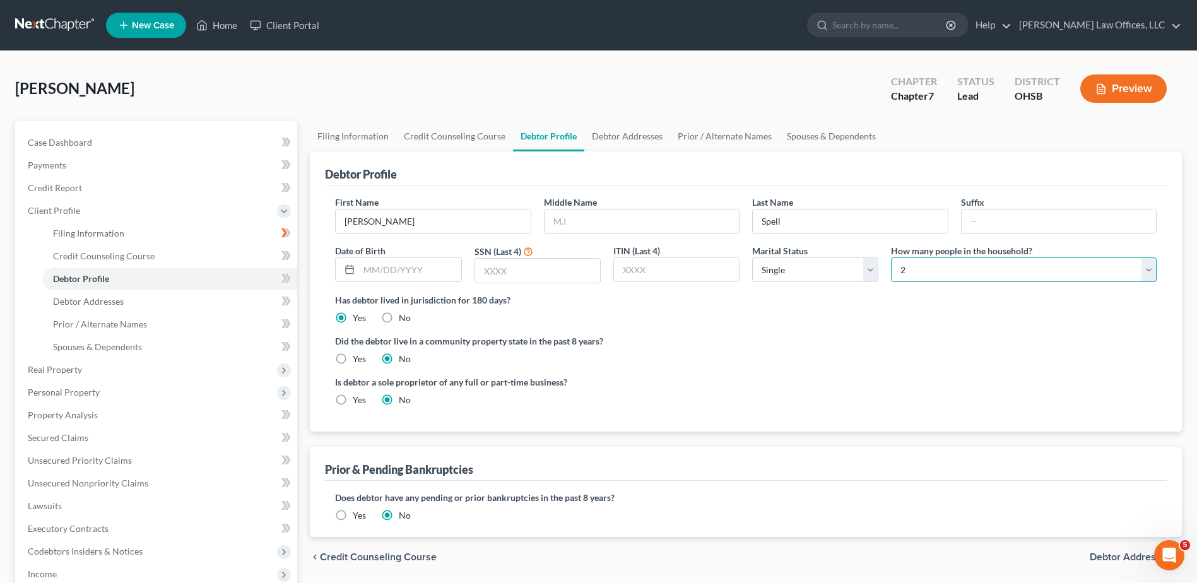
click at [672, 258] on select "Select 1 2 3 4 5 6 7 8 9 10 11 12 13 14 15 16 17 18 19 20" at bounding box center [1024, 270] width 266 height 25
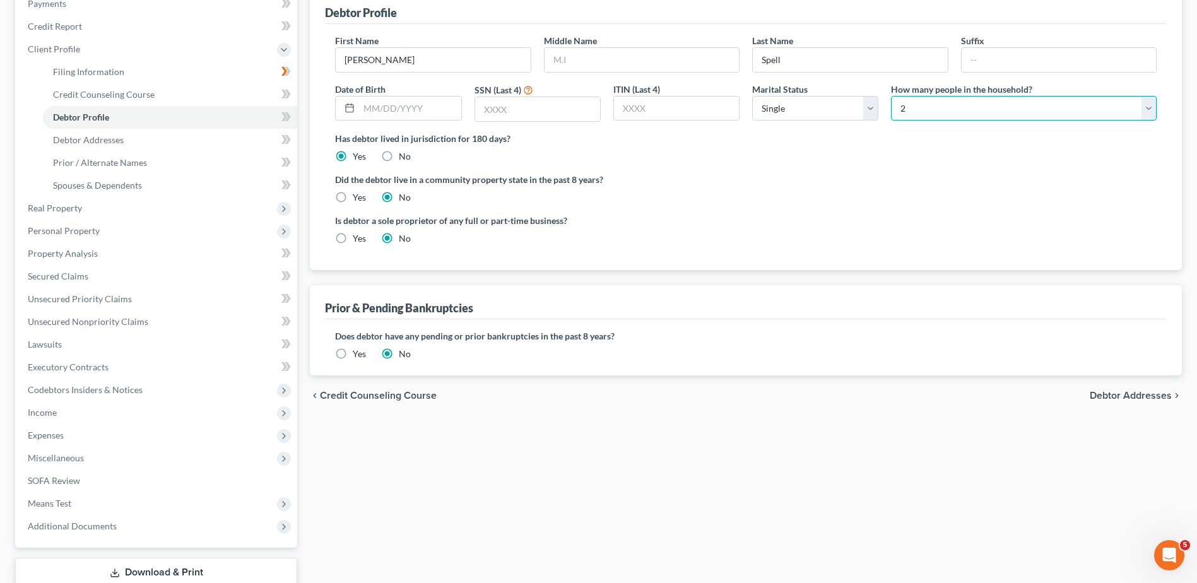
scroll to position [189, 0]
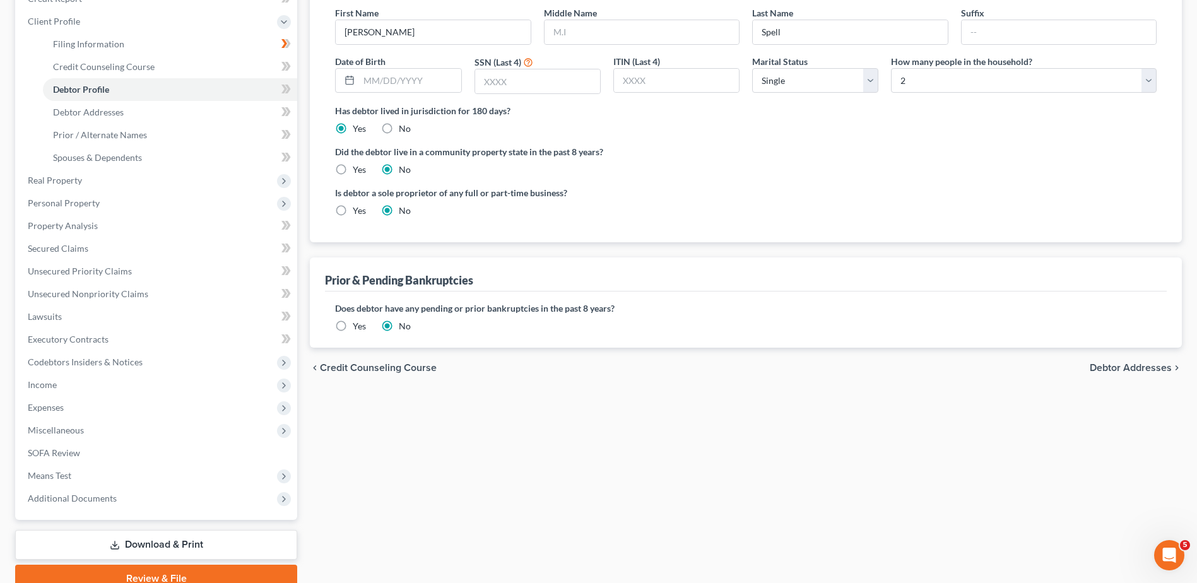
click at [672, 366] on span "Debtor Addresses" at bounding box center [1131, 368] width 82 height 10
select select "0"
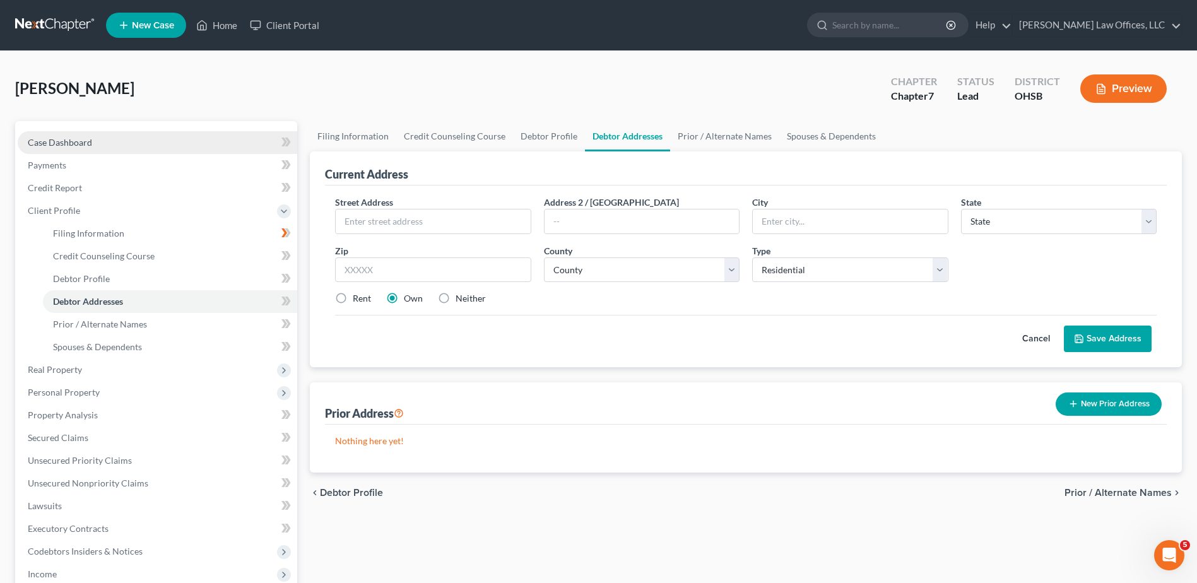
click at [56, 143] on span "Case Dashboard" at bounding box center [60, 142] width 64 height 11
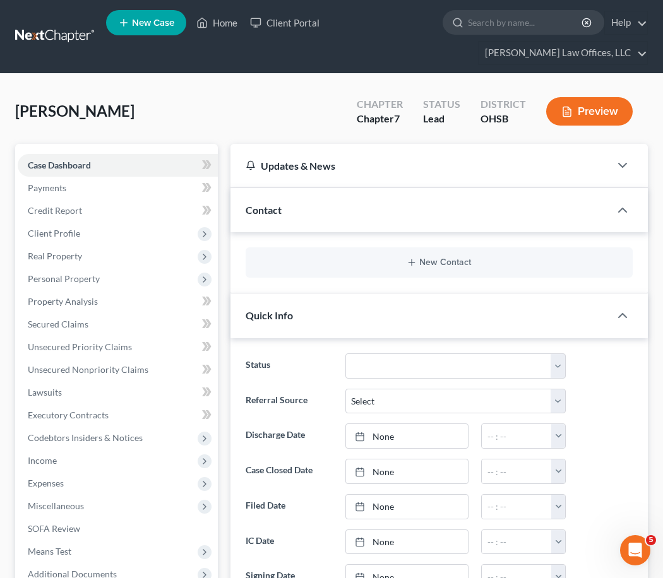
click at [427, 257] on div "New Contact" at bounding box center [439, 262] width 387 height 30
click at [427, 259] on button "New Contact" at bounding box center [439, 263] width 367 height 10
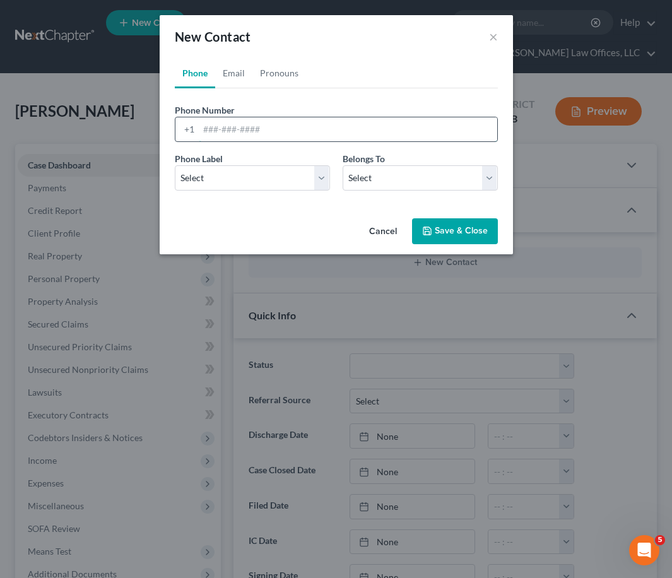
click at [240, 124] on input "tel" at bounding box center [348, 129] width 299 height 24
type input "513-225-4957"
click at [220, 181] on select "Select Mobile Home Work Other" at bounding box center [252, 177] width 155 height 25
select select "0"
click at [175, 165] on select "Select Mobile Home Work Other" at bounding box center [252, 177] width 155 height 25
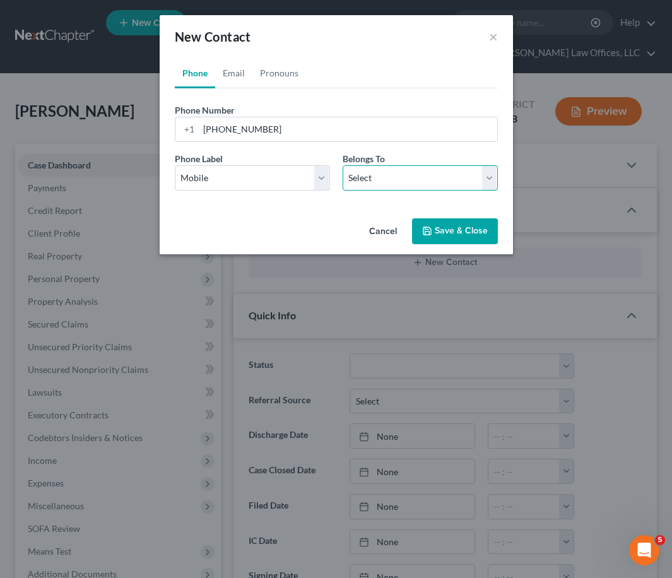
click at [359, 175] on select "Select Client Other" at bounding box center [420, 177] width 155 height 25
select select "0"
click at [343, 165] on select "Select Client Other" at bounding box center [420, 177] width 155 height 25
select select "0"
click at [234, 71] on link "Email" at bounding box center [233, 73] width 37 height 30
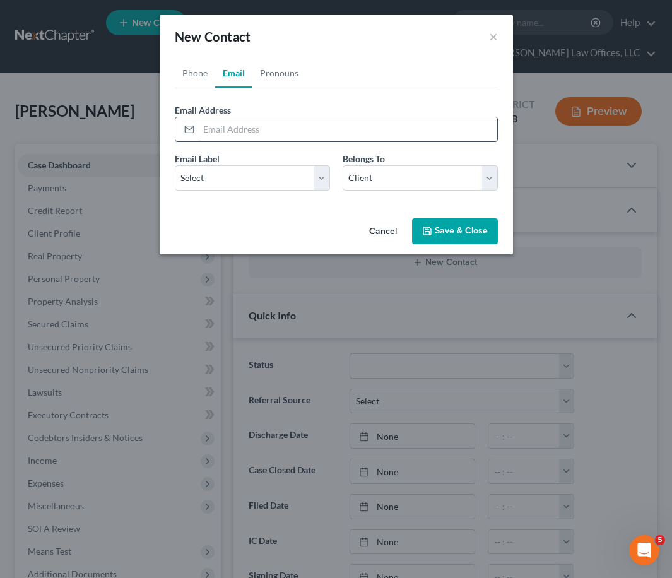
click at [239, 132] on input "email" at bounding box center [348, 129] width 299 height 24
type input "sspell79@gmail.com"
click at [227, 180] on select "Select Home Work Other" at bounding box center [252, 177] width 155 height 25
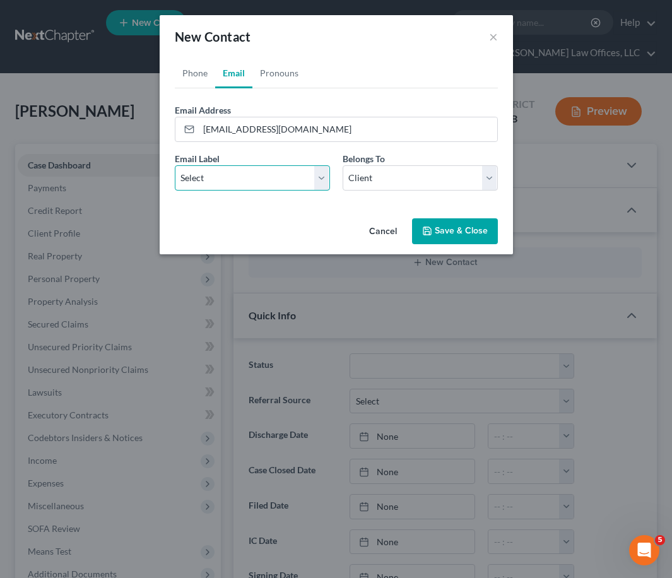
select select "0"
click at [175, 165] on select "Select Home Work Other" at bounding box center [252, 177] width 155 height 25
click at [458, 234] on button "Save & Close" at bounding box center [455, 231] width 86 height 27
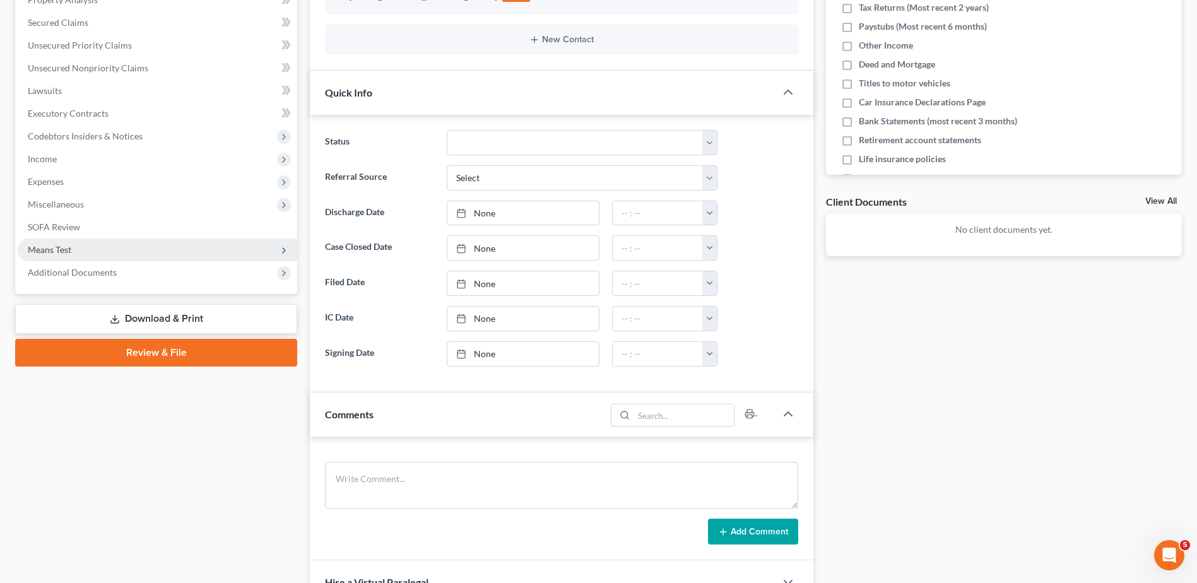
scroll to position [545, 0]
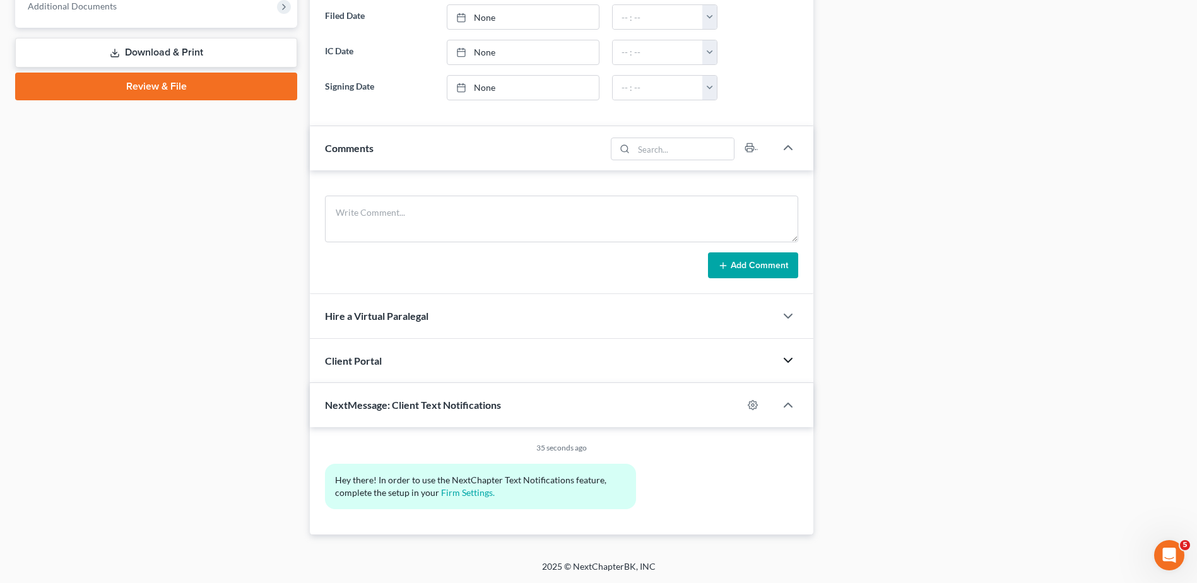
click at [672, 360] on icon "button" at bounding box center [788, 360] width 15 height 15
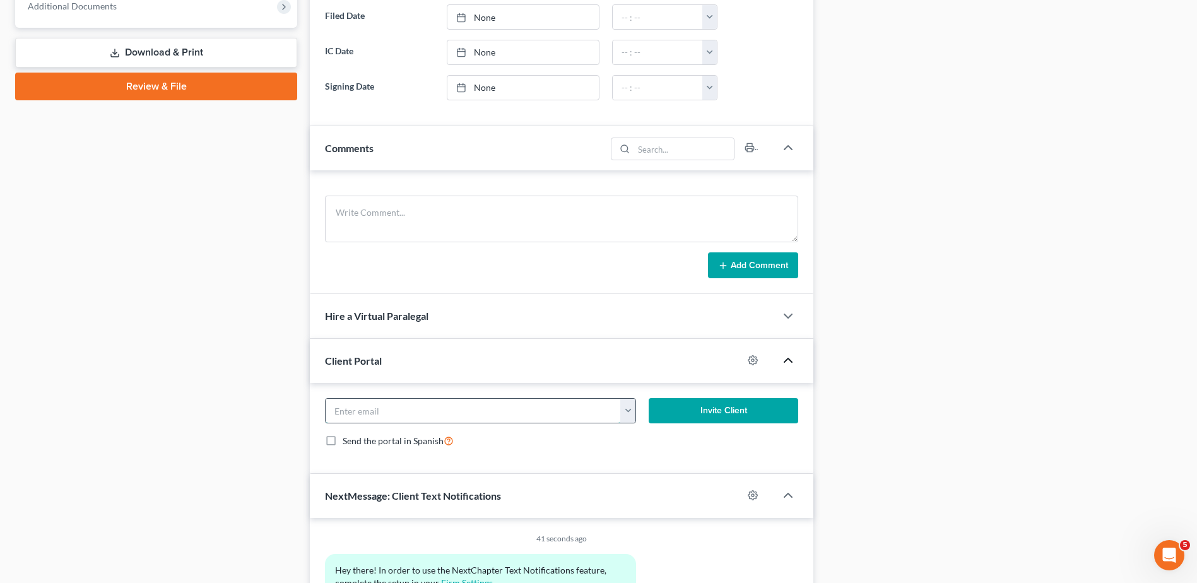
click at [449, 412] on input "email" at bounding box center [473, 411] width 295 height 24
type input "sspell79@gmail.com"
click at [207, 399] on div "Case Dashboard Payments Invoices Payments Payments Credit Report Client Profile" at bounding box center [156, 101] width 295 height 1050
click at [672, 411] on button "Invite Client" at bounding box center [724, 410] width 150 height 25
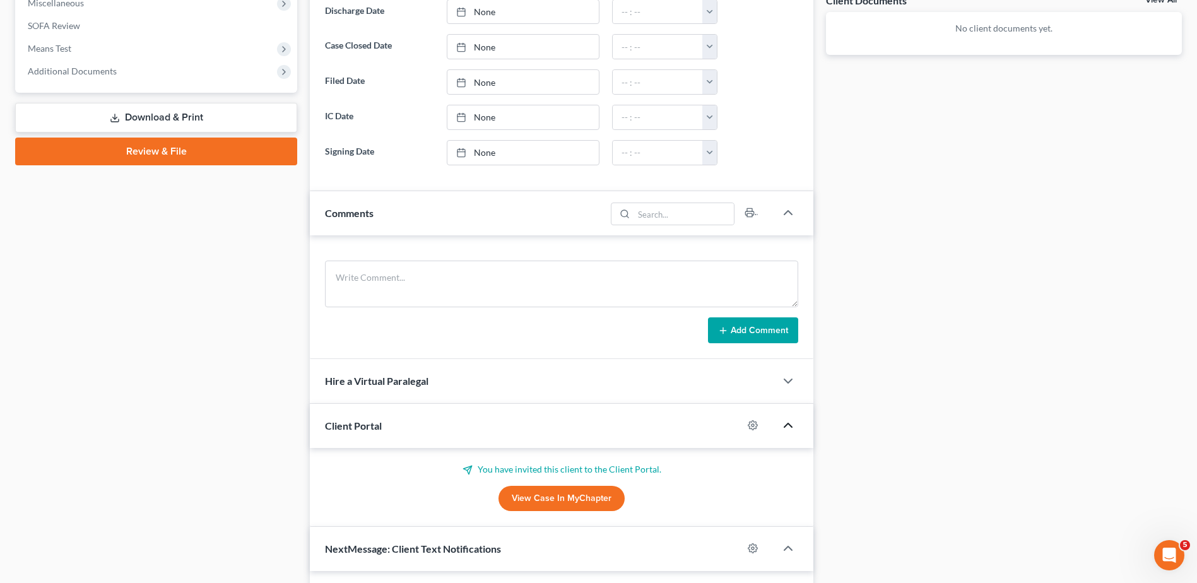
scroll to position [0, 0]
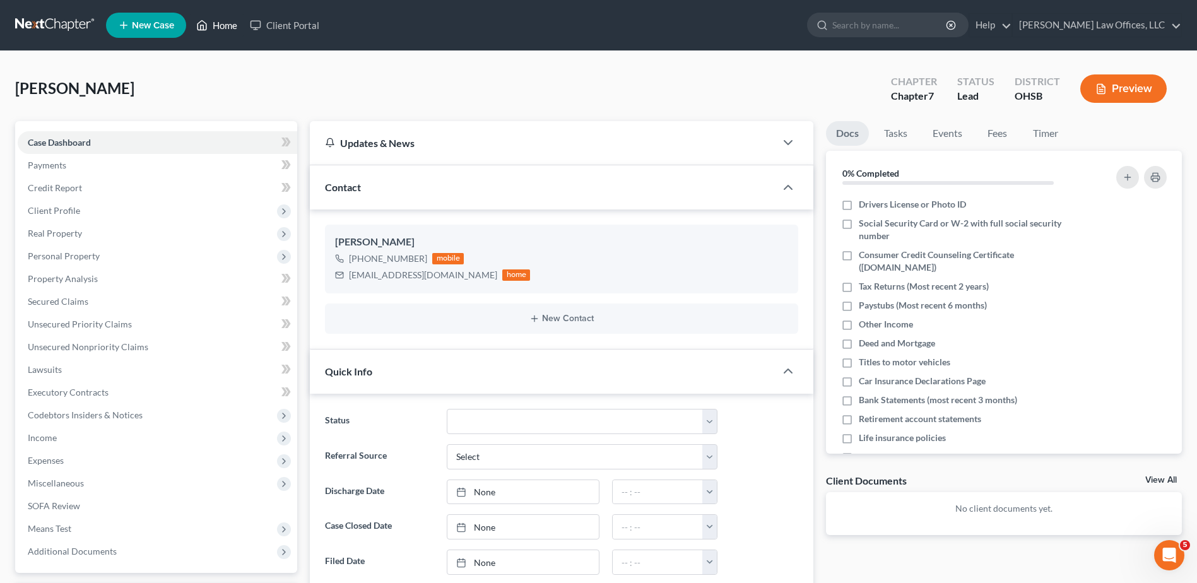
drag, startPoint x: 223, startPoint y: 25, endPoint x: 251, endPoint y: 37, distance: 30.0
click at [223, 25] on link "Home" at bounding box center [217, 25] width 54 height 23
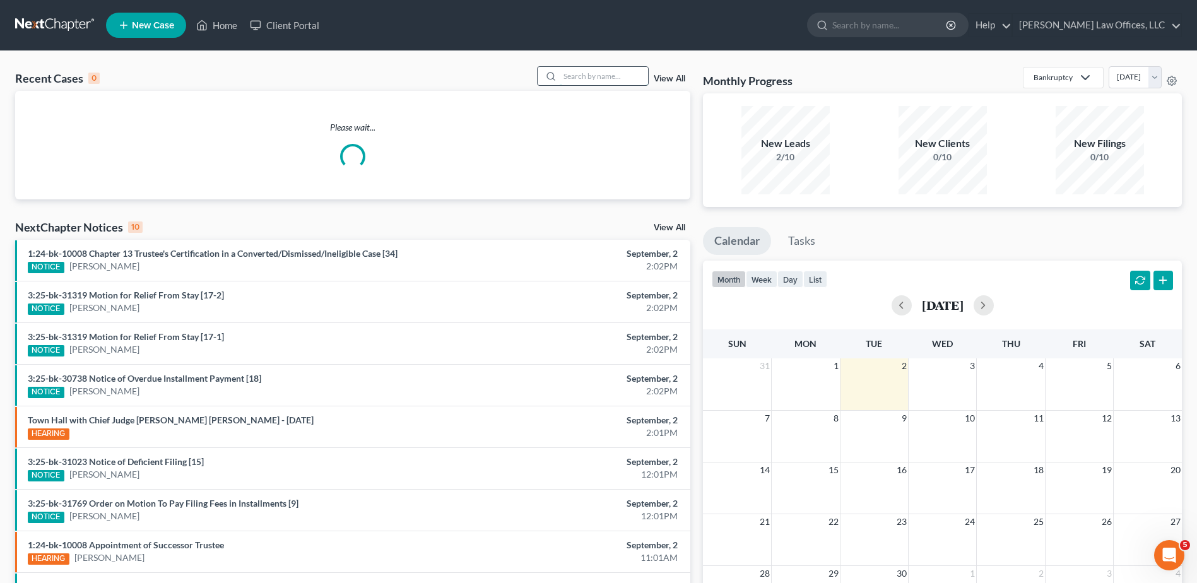
click at [618, 76] on input "search" at bounding box center [604, 76] width 88 height 18
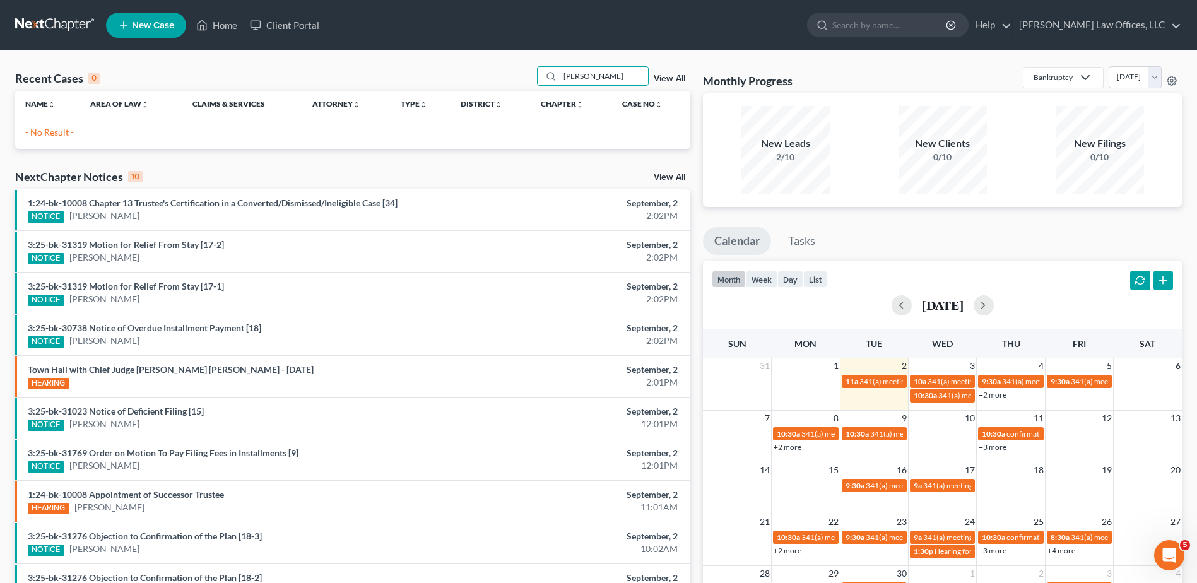
drag, startPoint x: 601, startPoint y: 74, endPoint x: 536, endPoint y: 70, distance: 65.2
click at [537, 73] on div "Recent Cases 0 aleya View All" at bounding box center [352, 78] width 675 height 25
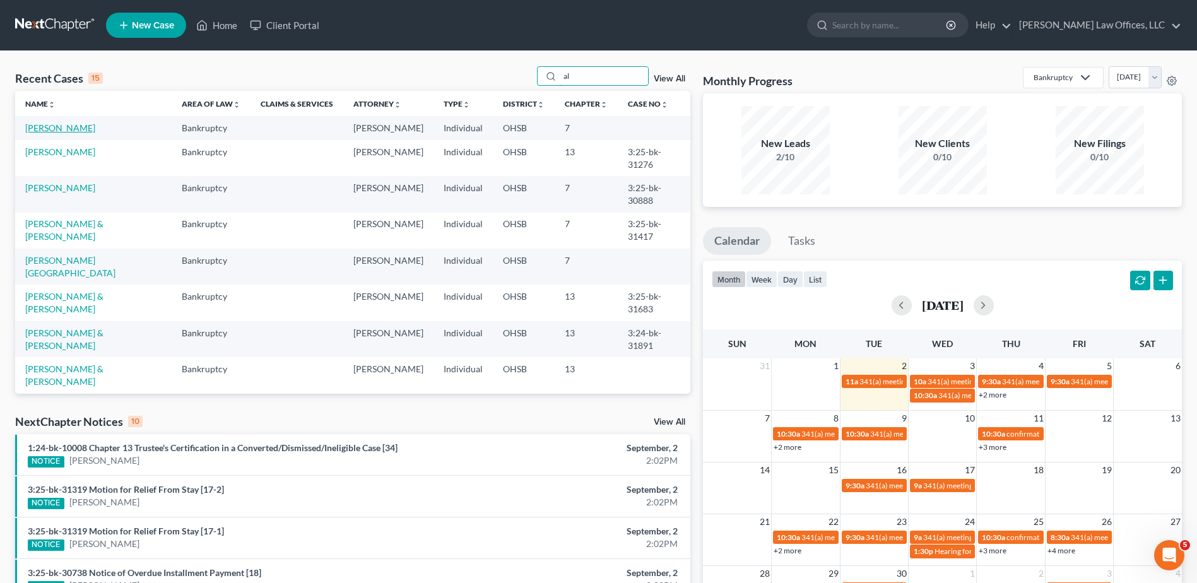
type input "al"
click at [64, 127] on link "[PERSON_NAME]" at bounding box center [60, 127] width 70 height 11
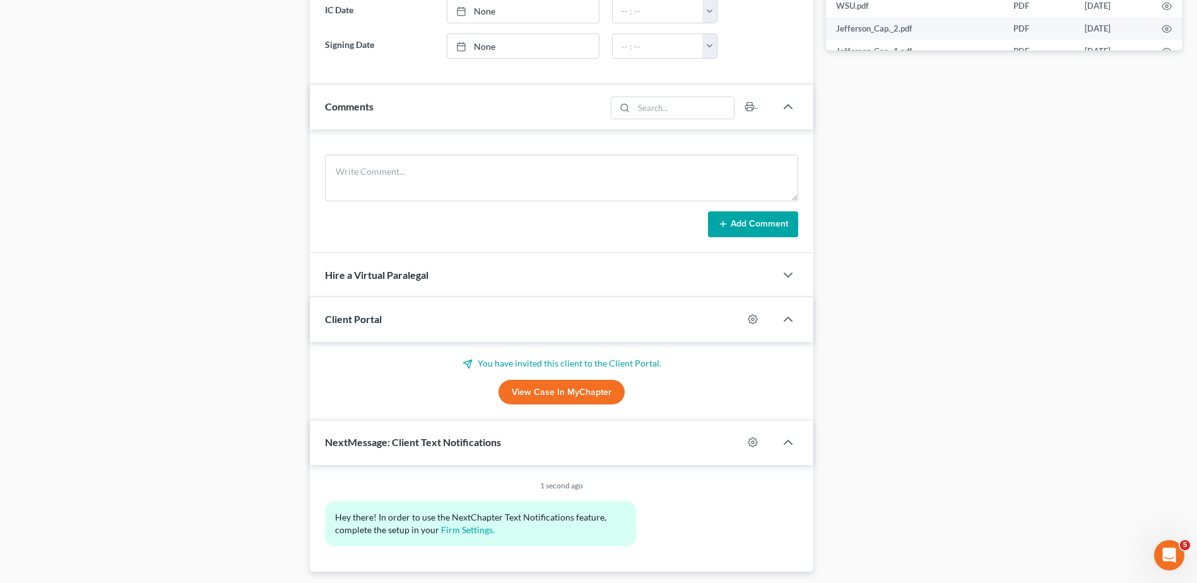
scroll to position [316, 0]
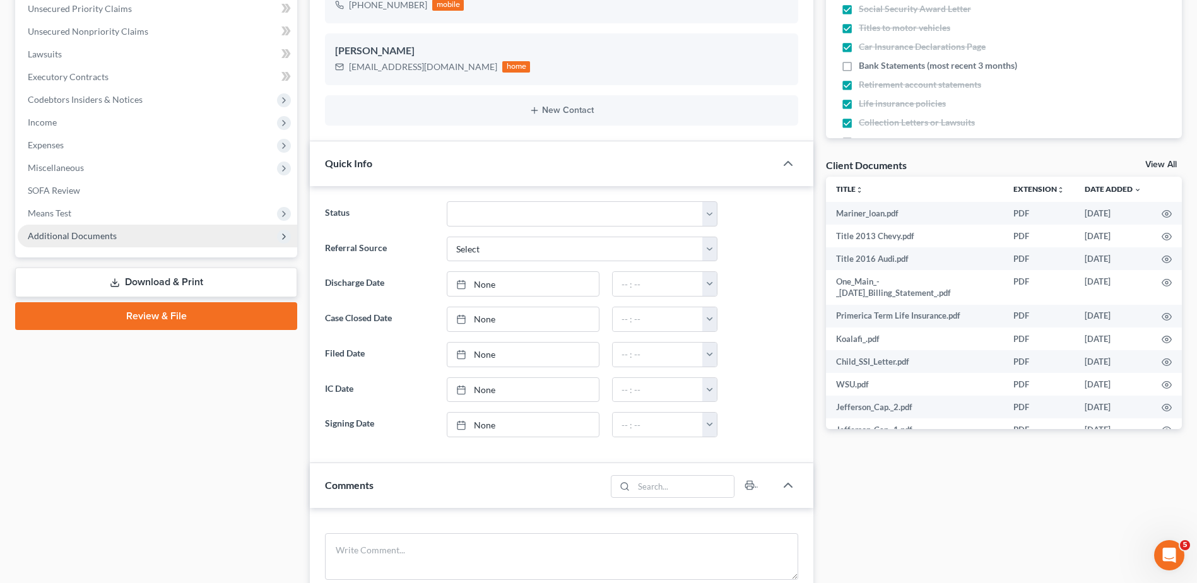
click at [66, 234] on span "Additional Documents" at bounding box center [72, 235] width 89 height 11
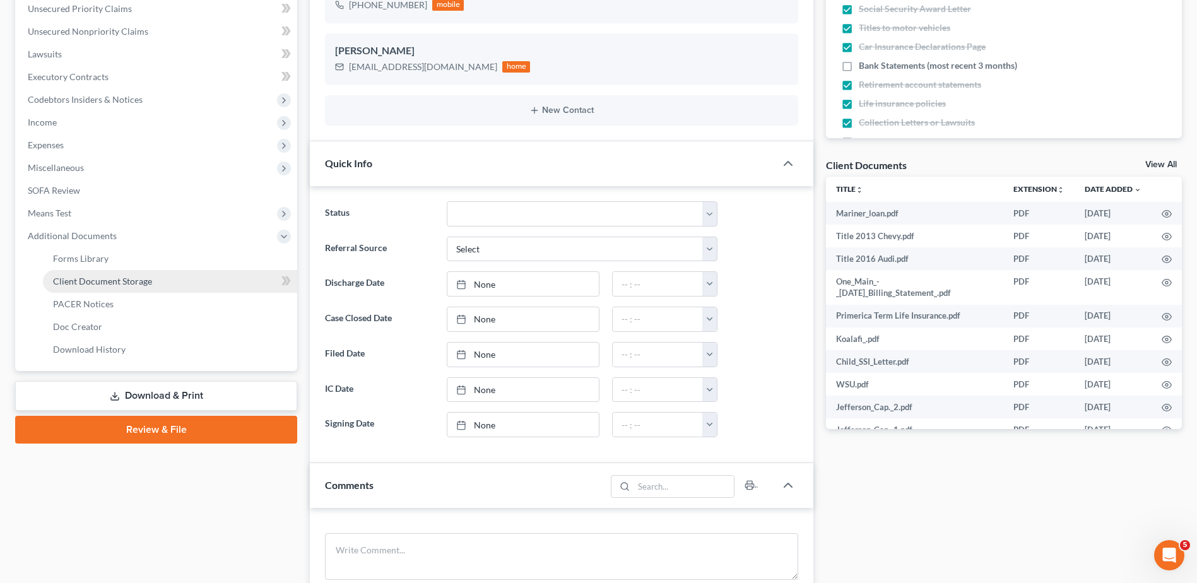
click at [95, 278] on span "Client Document Storage" at bounding box center [102, 281] width 99 height 11
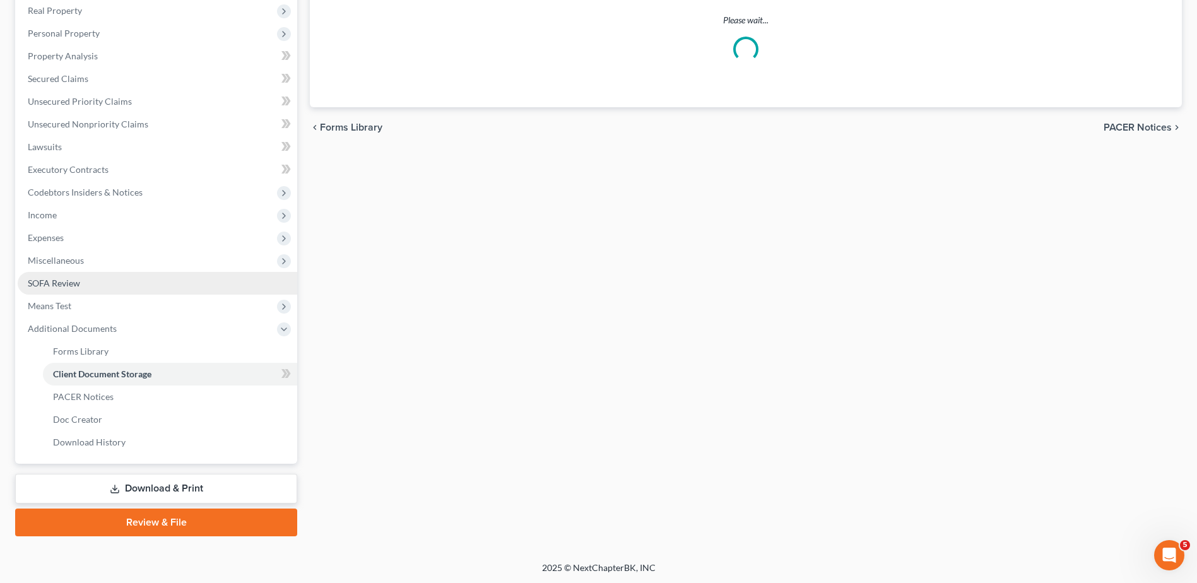
scroll to position [177, 0]
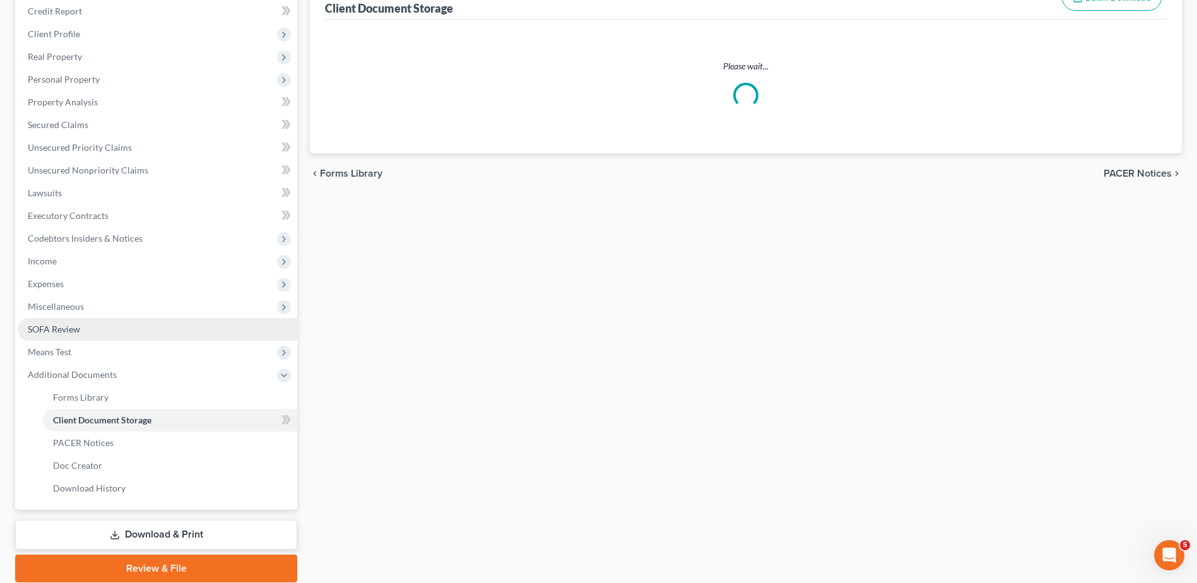
select select "7"
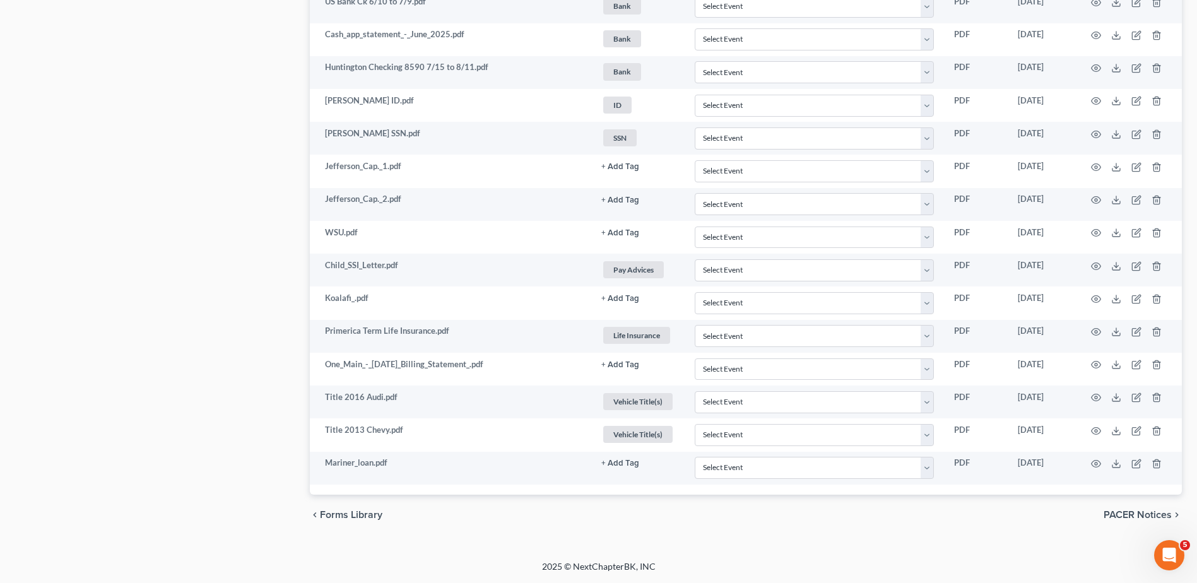
scroll to position [0, 0]
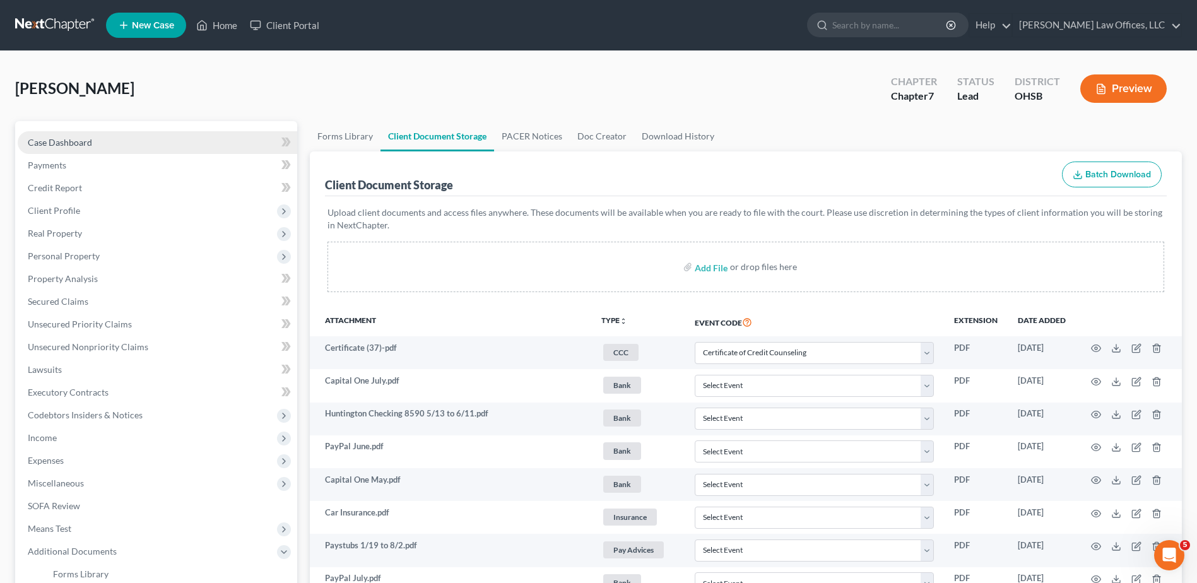
click at [68, 151] on link "Case Dashboard" at bounding box center [158, 142] width 280 height 23
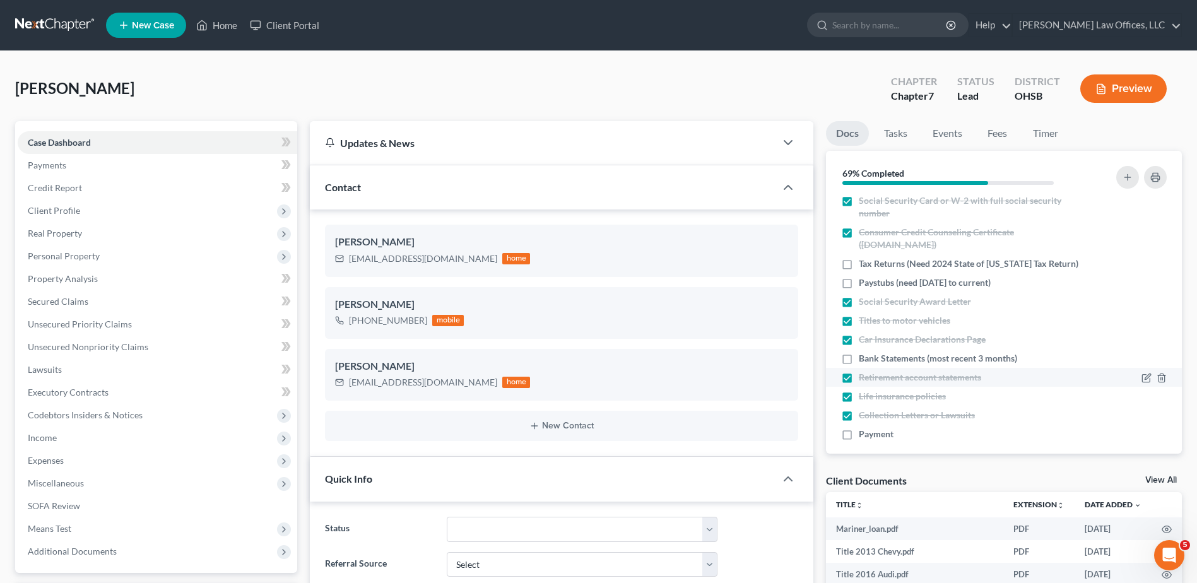
scroll to position [33, 0]
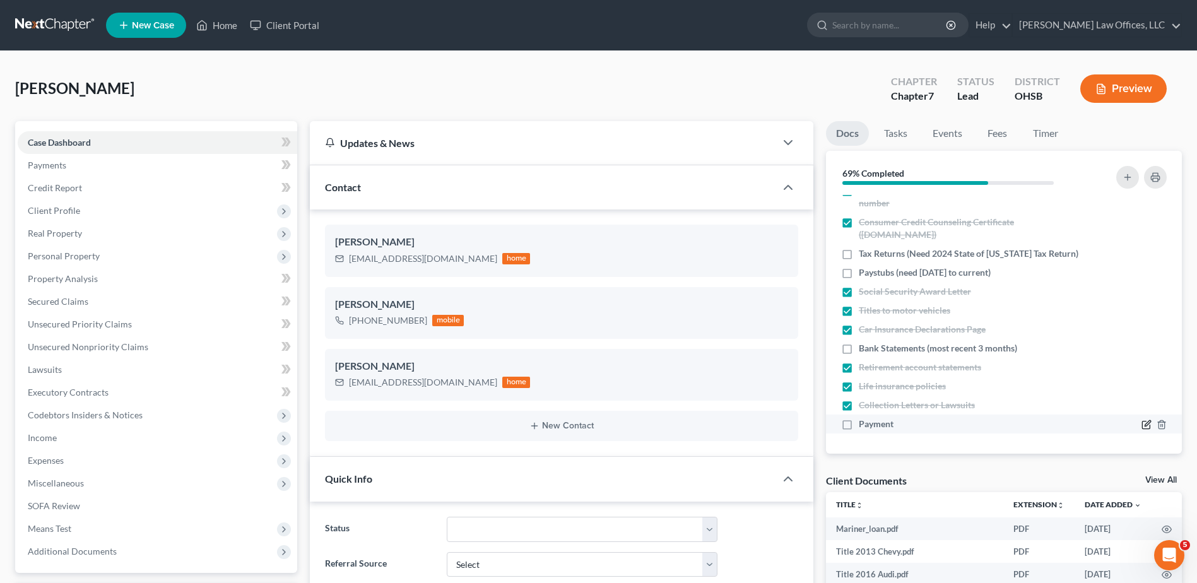
click at [672, 424] on icon "button" at bounding box center [1148, 424] width 6 height 6
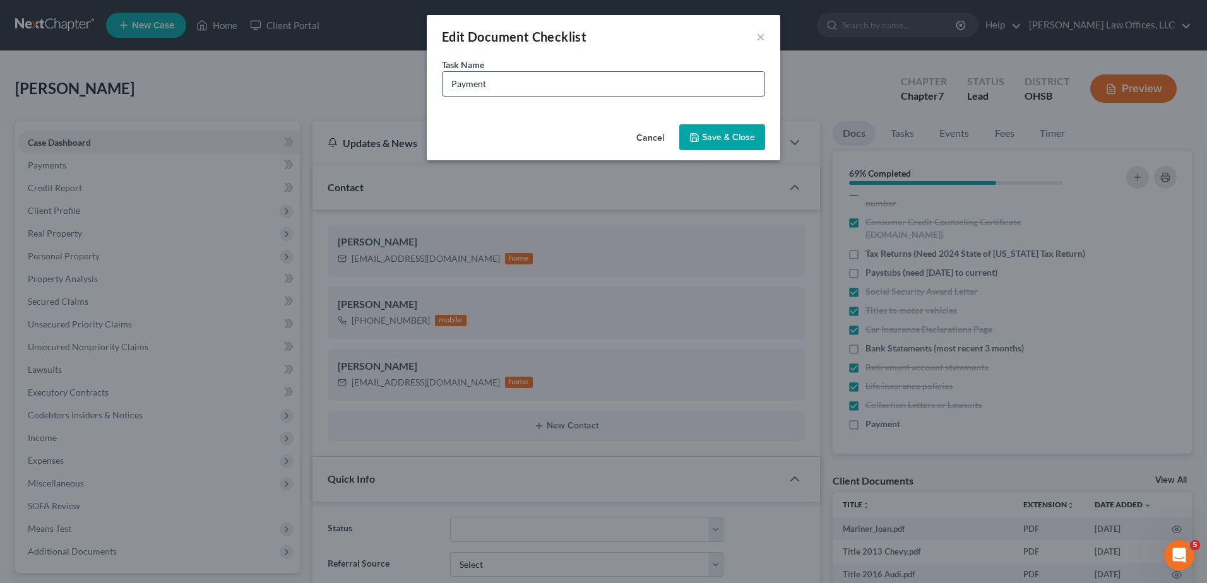
click at [498, 87] on input "Payment" at bounding box center [603, 84] width 322 height 24
type input "Payment (Sent PayPal invoice for $938 on 9/2/25)"
click at [672, 136] on button "Save & Close" at bounding box center [722, 137] width 86 height 27
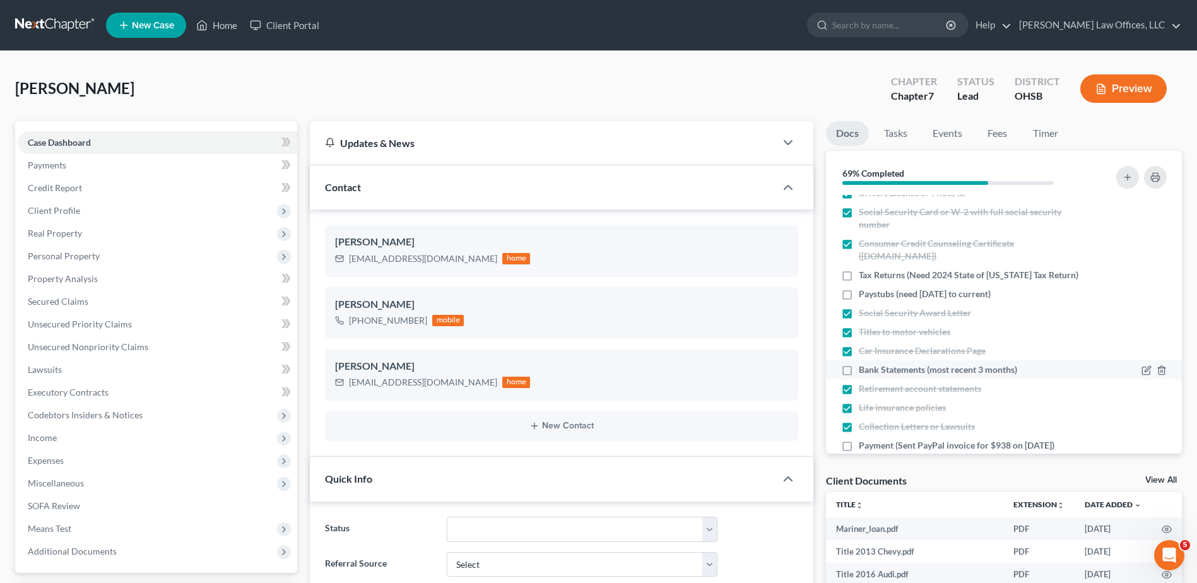
scroll to position [0, 0]
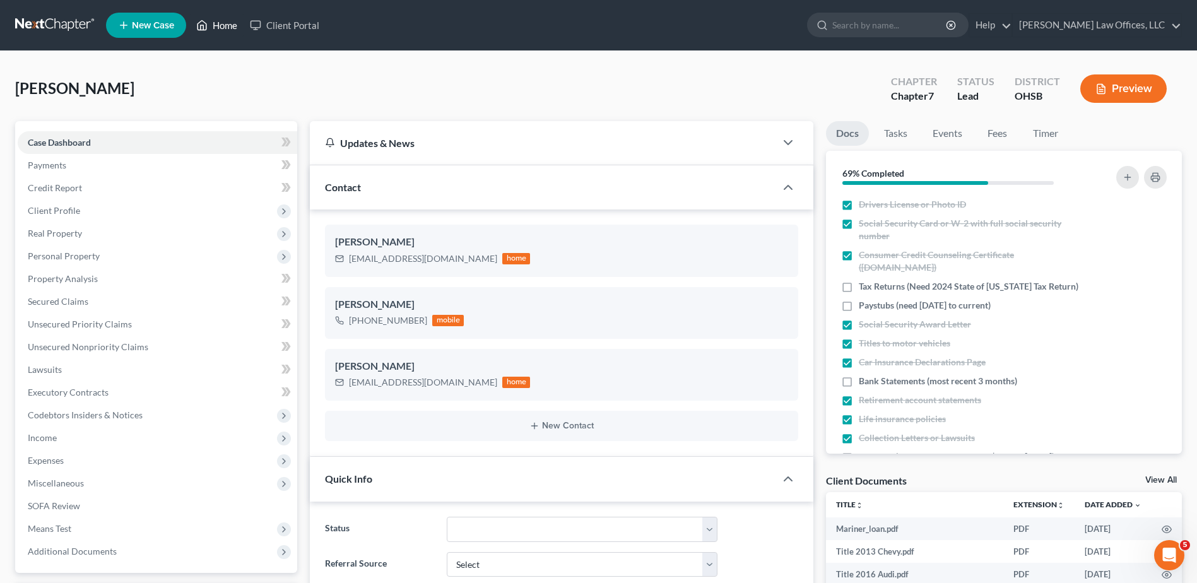
click at [230, 28] on link "Home" at bounding box center [217, 25] width 54 height 23
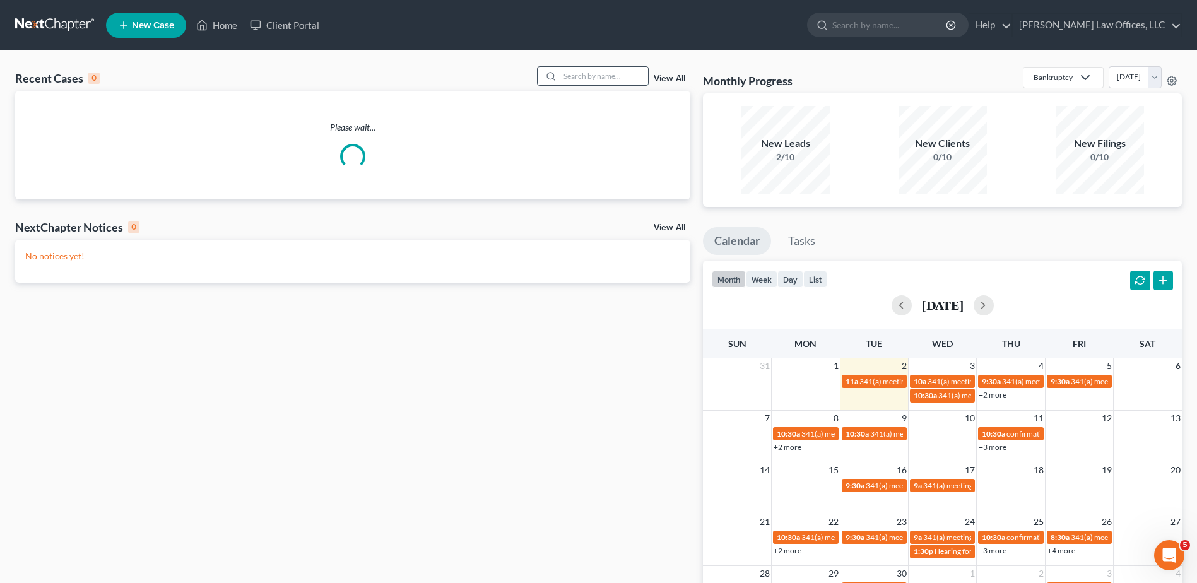
click at [614, 77] on input "search" at bounding box center [604, 76] width 88 height 18
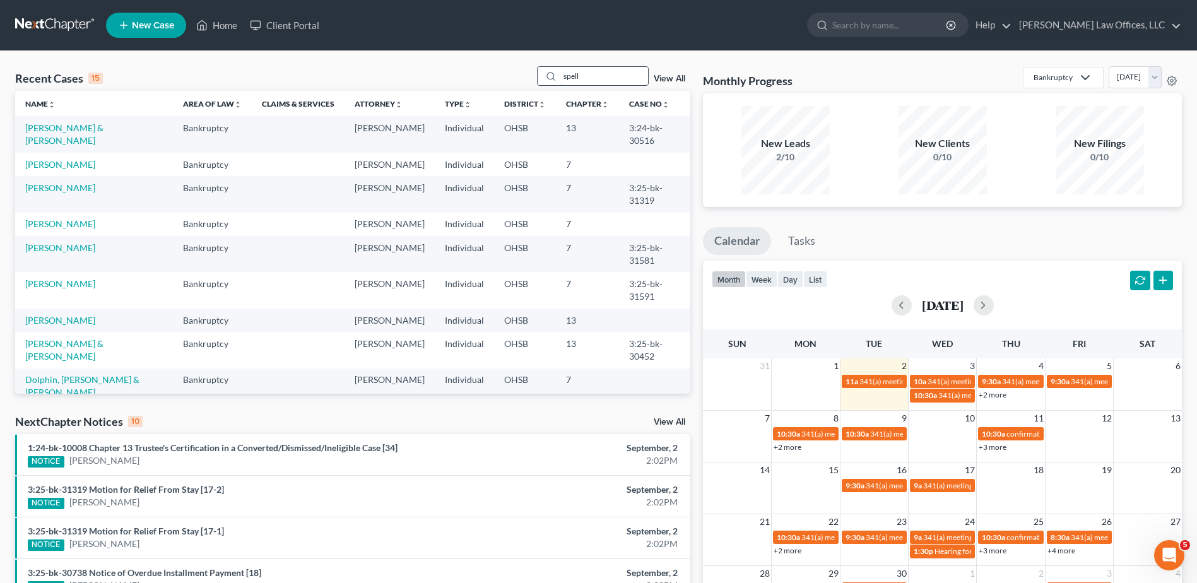
type input "spell"
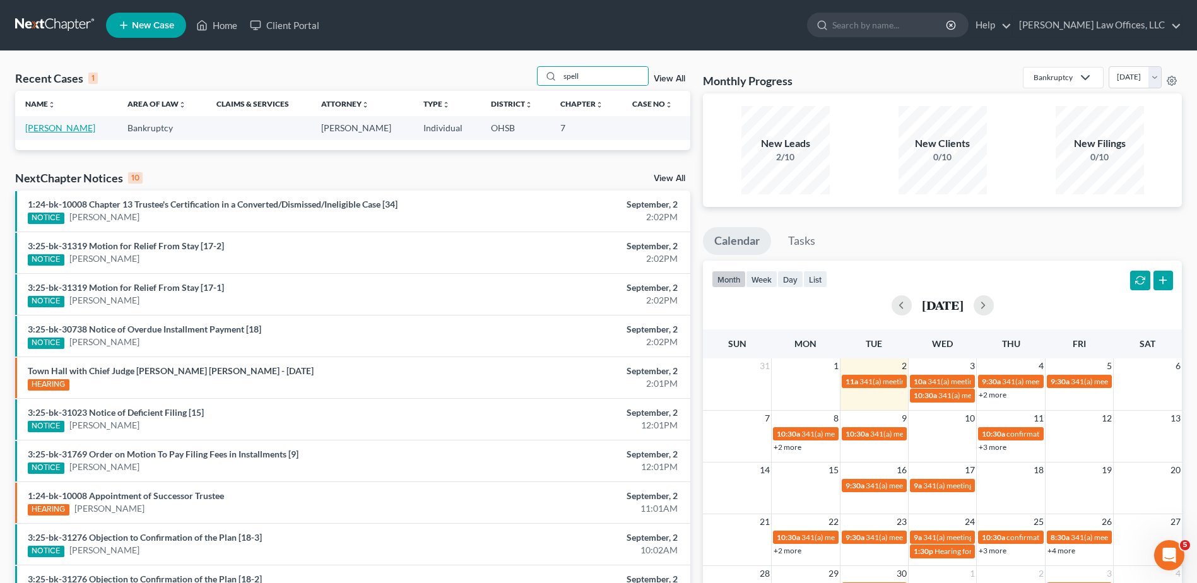
click at [69, 129] on link "Spell, Sharonda" at bounding box center [60, 127] width 70 height 11
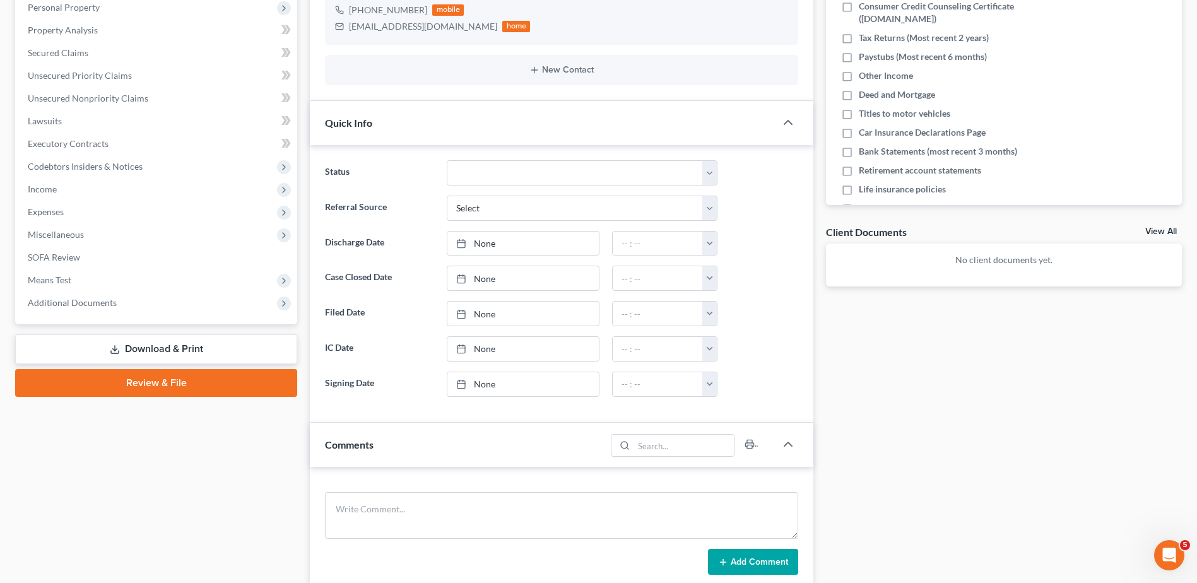
scroll to position [379, 0]
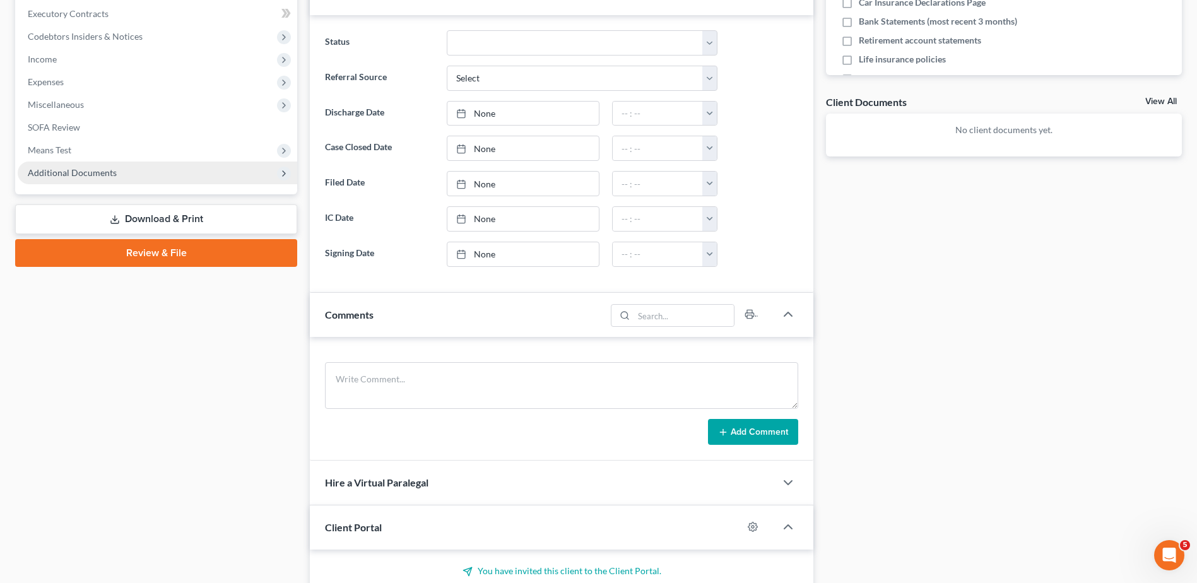
click at [87, 166] on span "Additional Documents" at bounding box center [158, 173] width 280 height 23
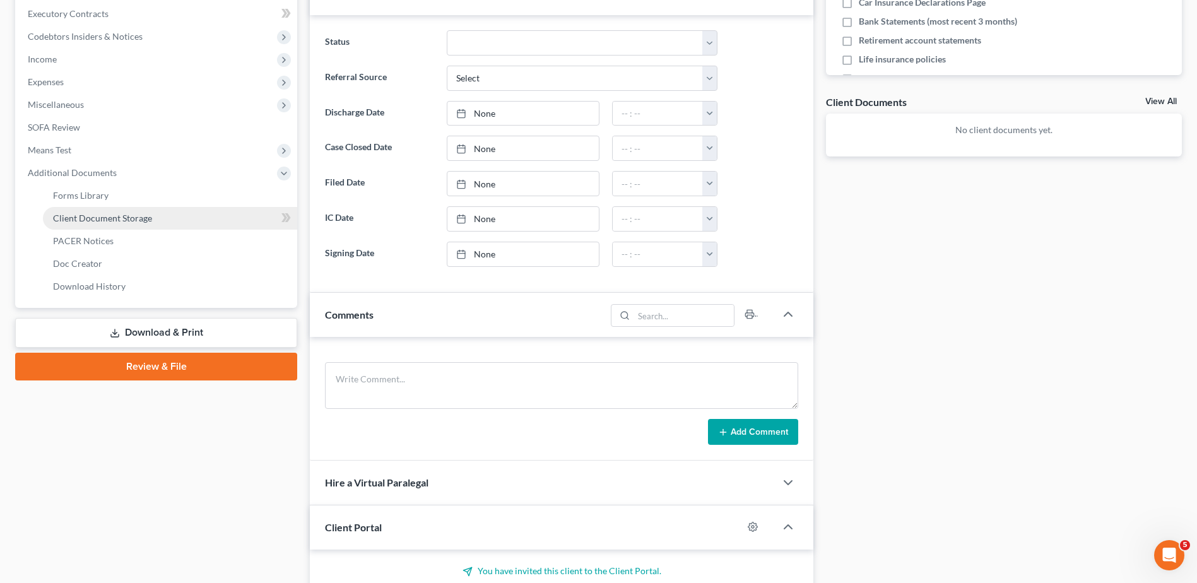
click at [90, 225] on link "Client Document Storage" at bounding box center [170, 218] width 254 height 23
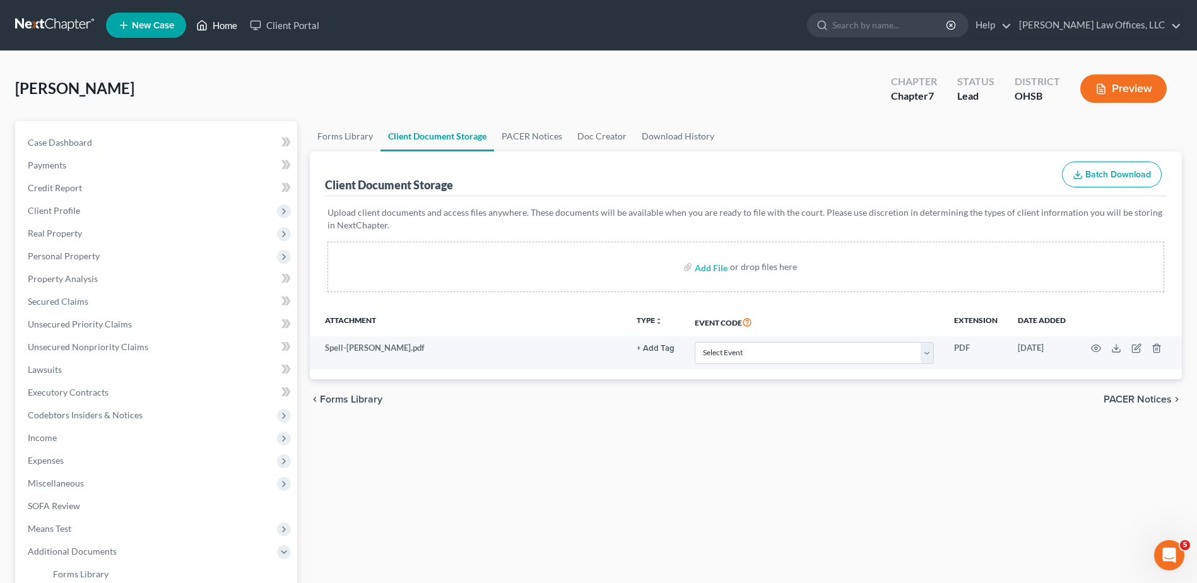
drag, startPoint x: 219, startPoint y: 24, endPoint x: 229, endPoint y: 31, distance: 12.3
click at [219, 24] on link "Home" at bounding box center [217, 25] width 54 height 23
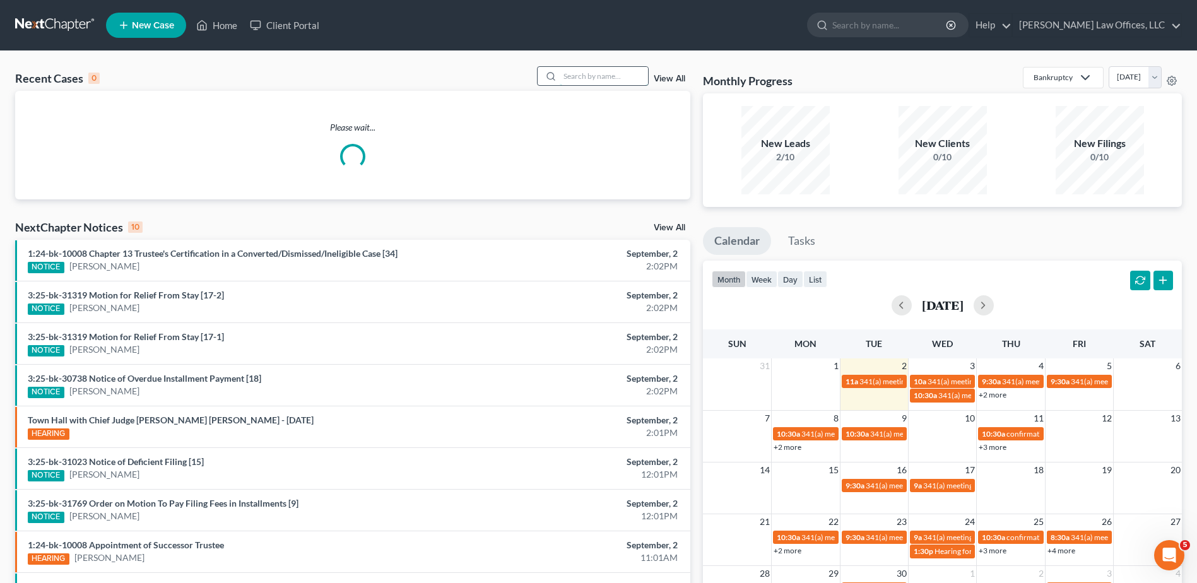
click at [611, 74] on input "search" at bounding box center [604, 76] width 88 height 18
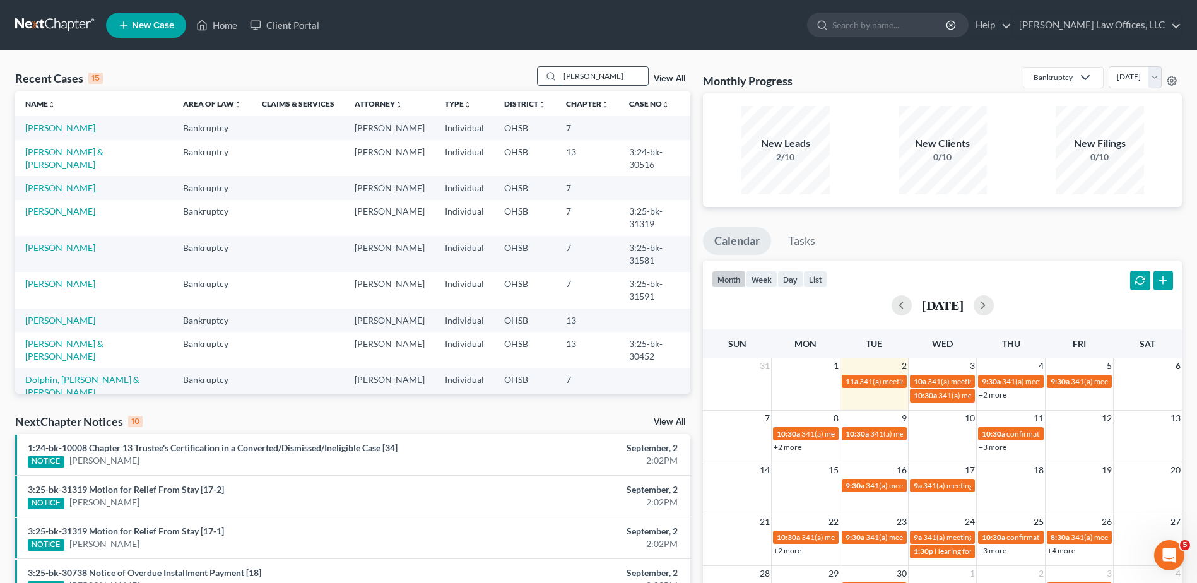
type input "freeman"
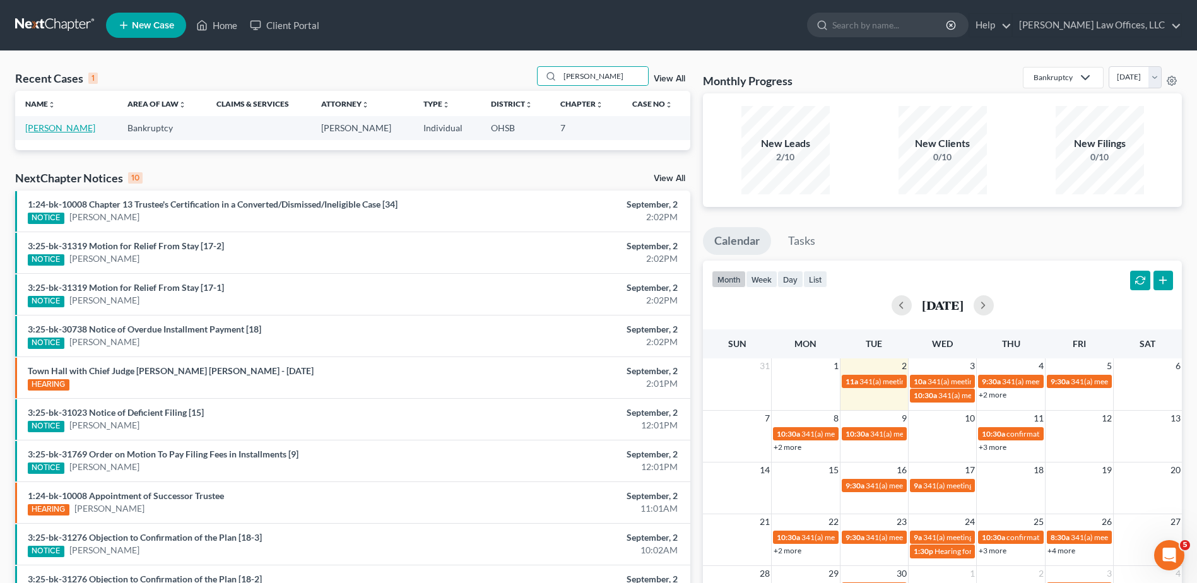
click at [42, 125] on link "[PERSON_NAME]" at bounding box center [60, 127] width 70 height 11
select select "3"
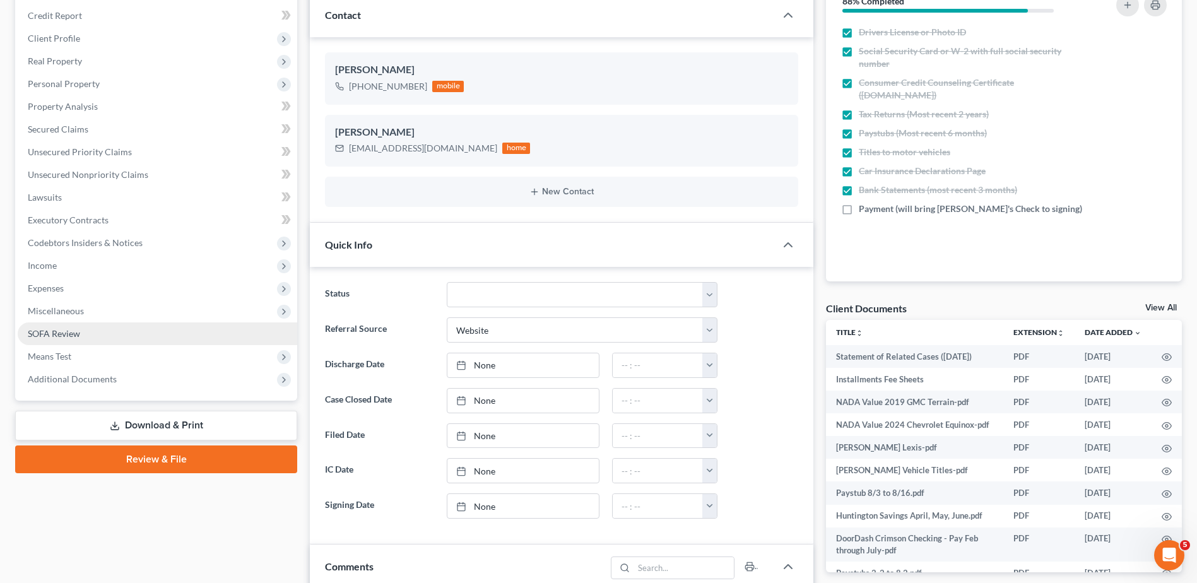
scroll to position [189, 0]
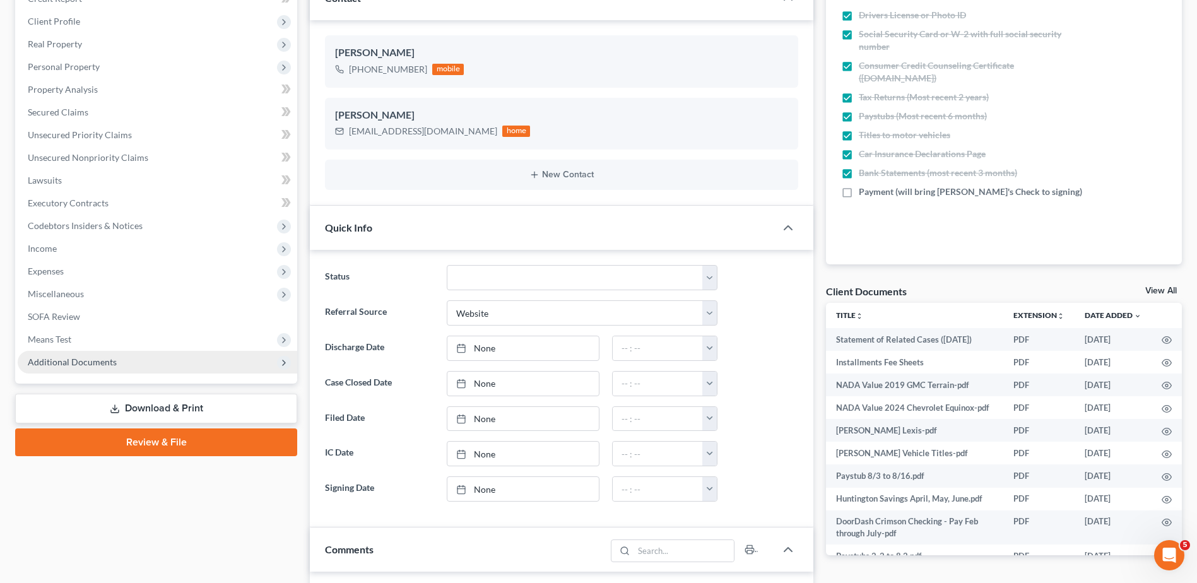
click at [92, 357] on span "Additional Documents" at bounding box center [72, 362] width 89 height 11
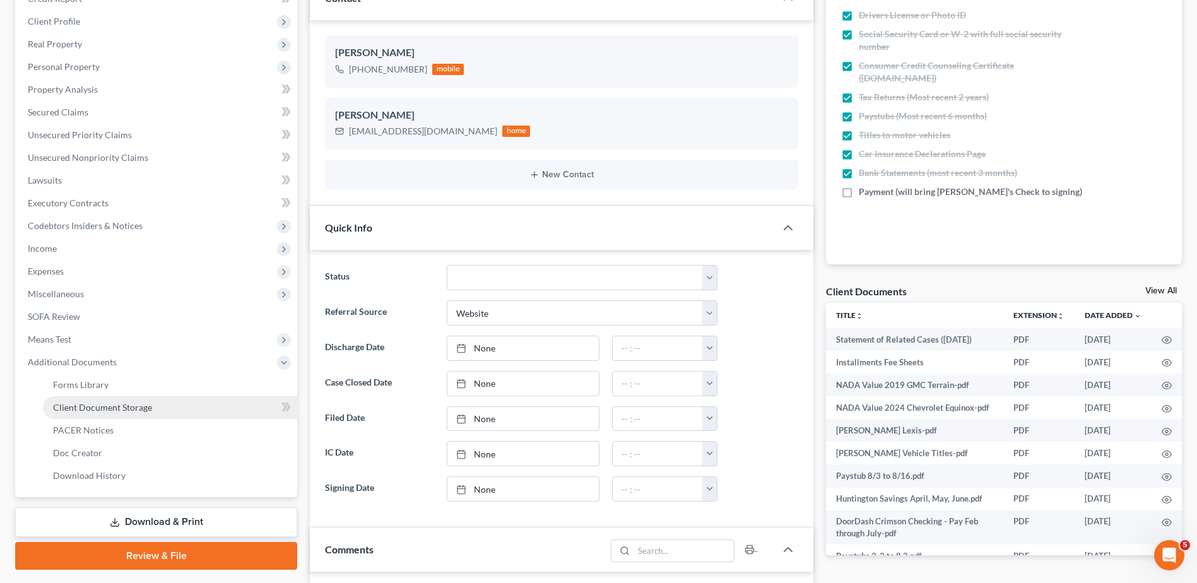
click at [108, 408] on span "Client Document Storage" at bounding box center [102, 407] width 99 height 11
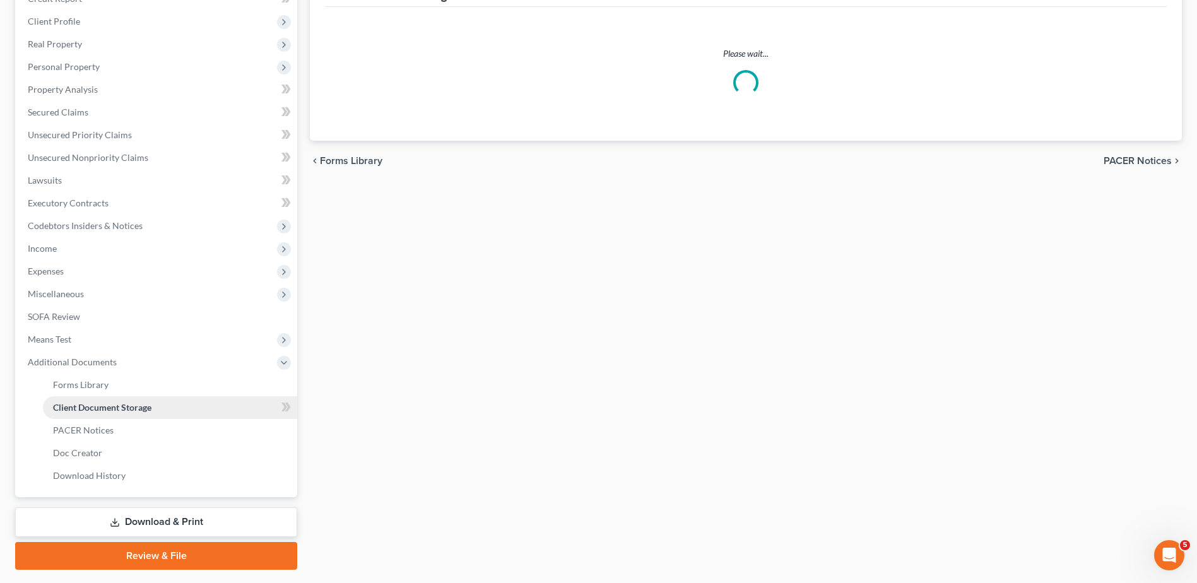
scroll to position [125, 0]
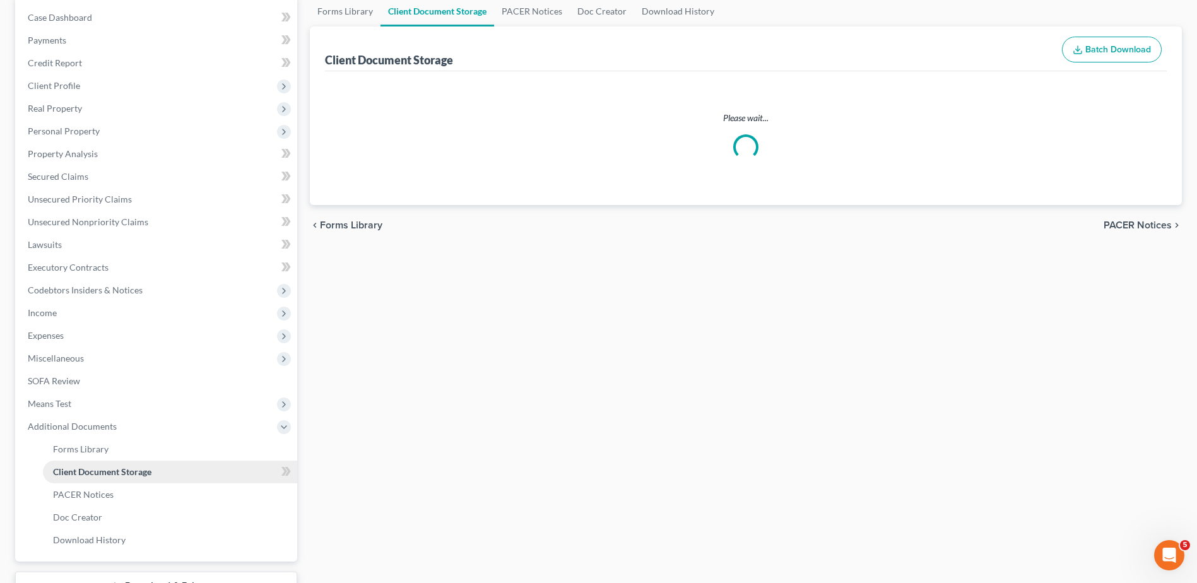
select select "7"
select select "37"
select select "52"
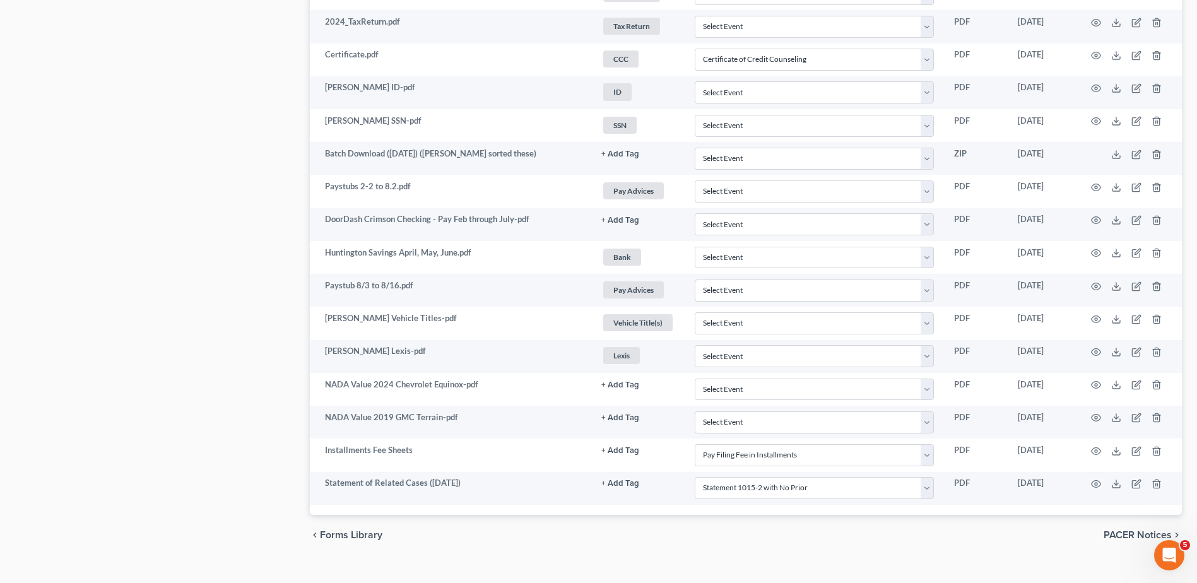
scroll to position [940, 0]
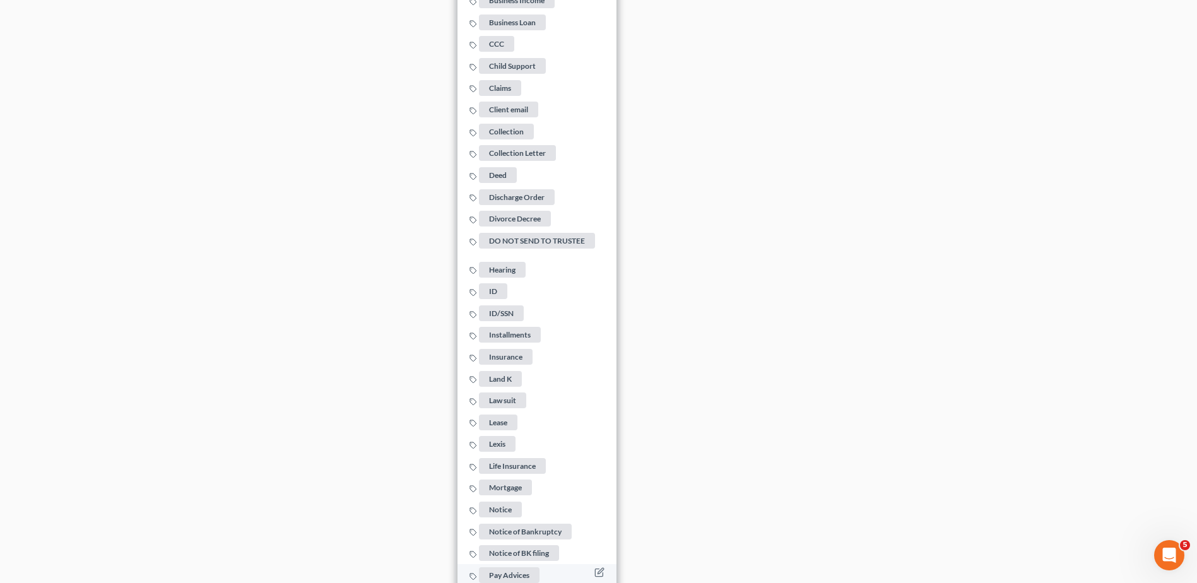
scroll to position [1634, 0]
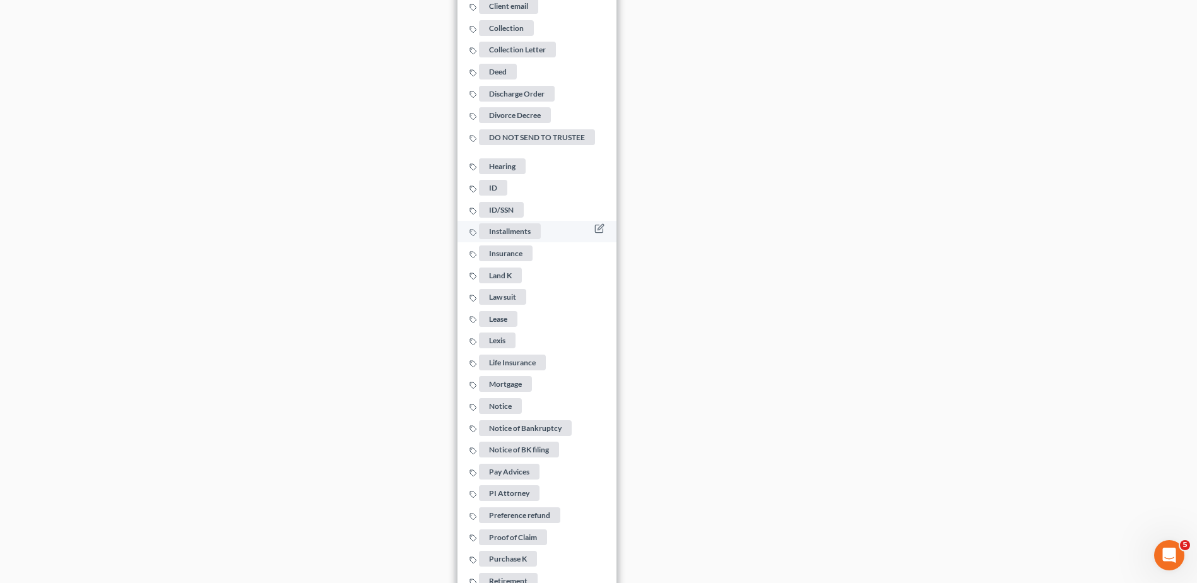
click at [516, 227] on span "Installments" at bounding box center [510, 231] width 62 height 16
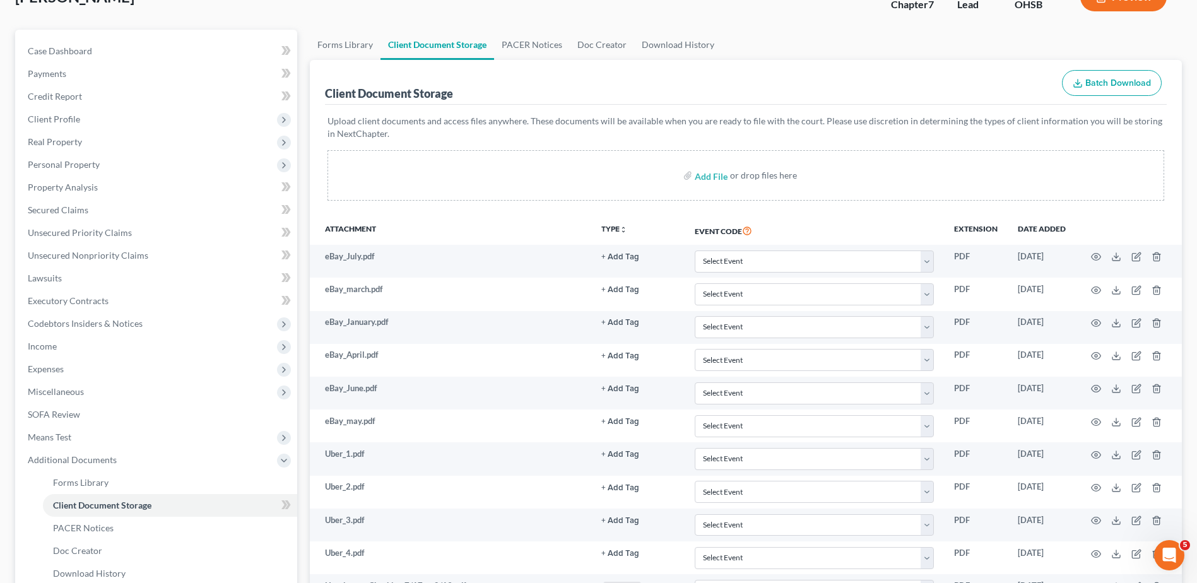
scroll to position [0, 0]
